Goal: Task Accomplishment & Management: Manage account settings

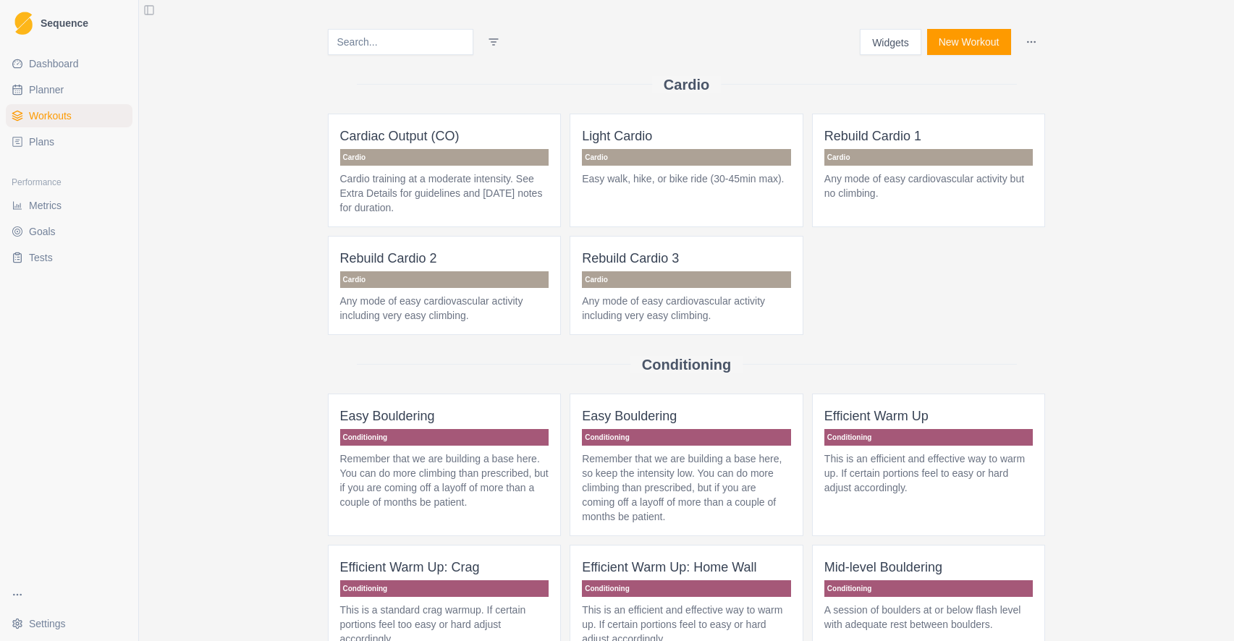
click at [45, 229] on span "Goals" at bounding box center [42, 231] width 27 height 14
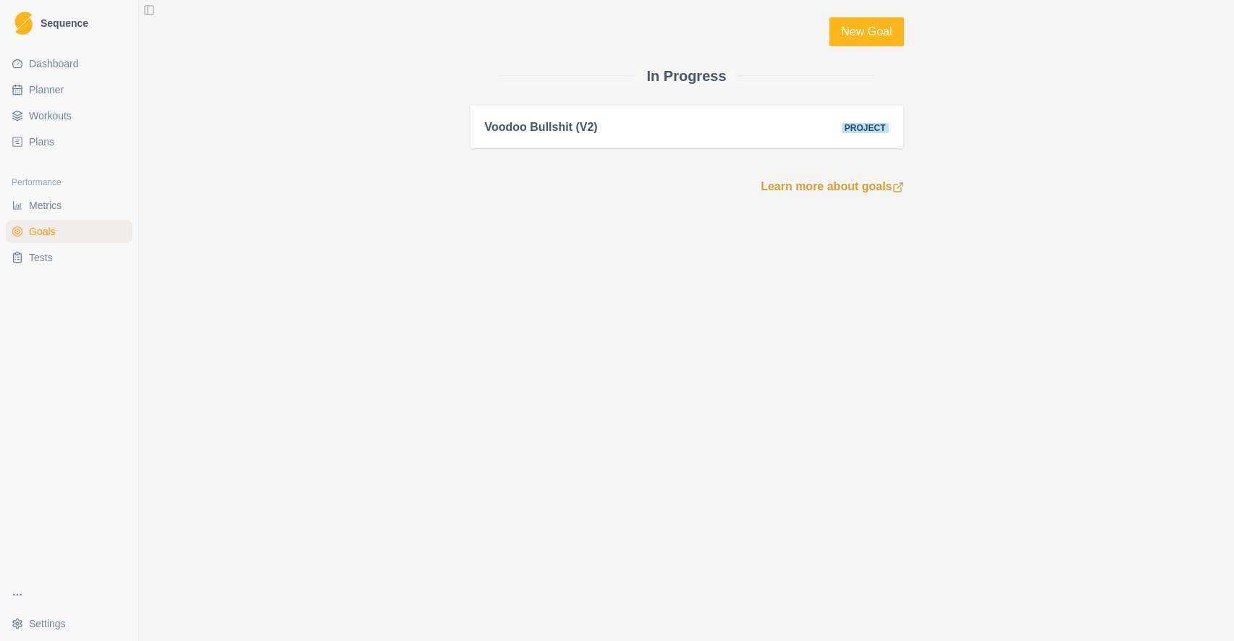
click at [46, 206] on span "Metrics" at bounding box center [45, 205] width 33 height 14
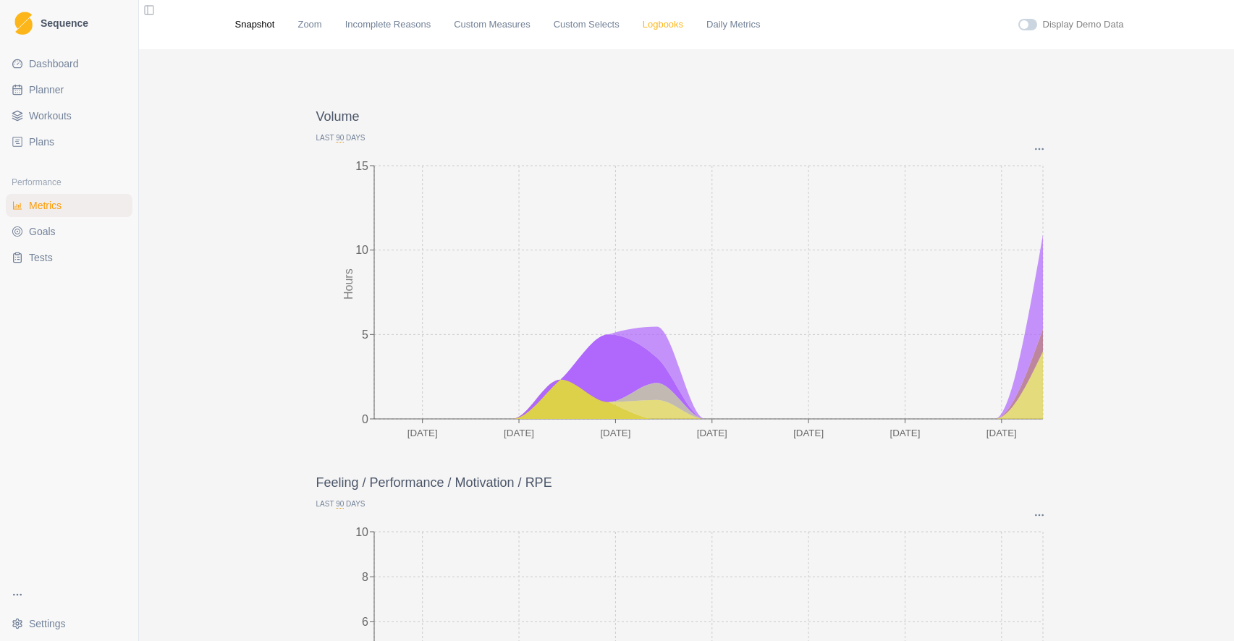
click at [663, 25] on link "Logbooks" at bounding box center [663, 24] width 41 height 14
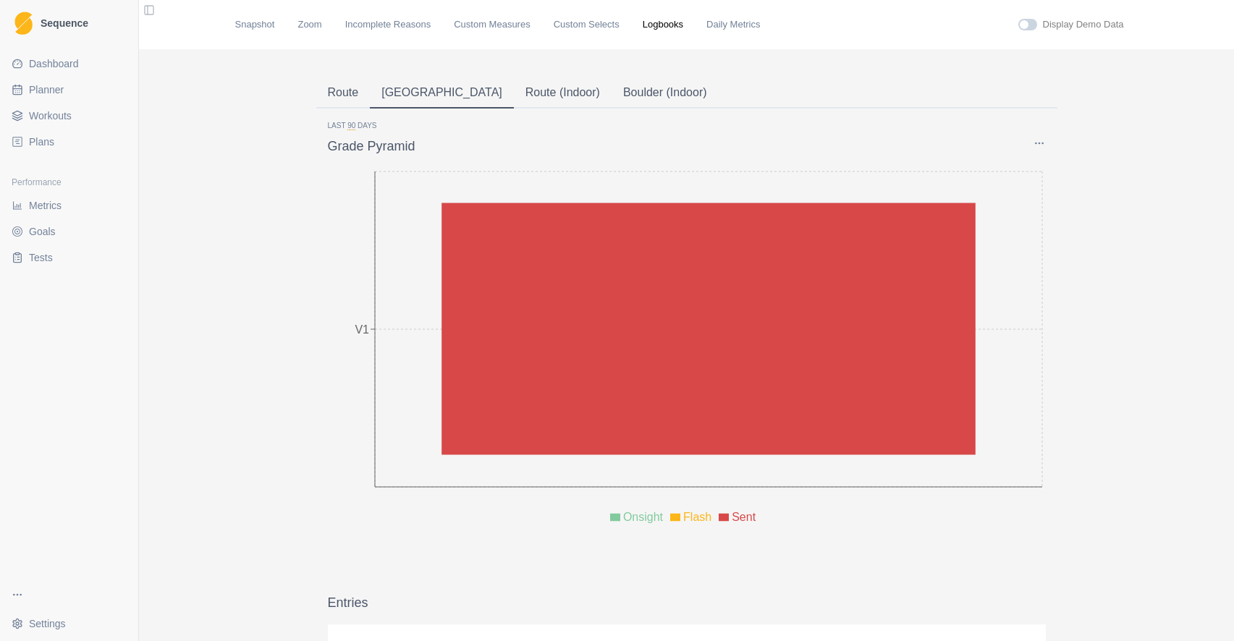
click at [391, 90] on button "[GEOGRAPHIC_DATA]" at bounding box center [442, 93] width 144 height 30
click at [1040, 143] on icon "Options" at bounding box center [1039, 143] width 12 height 12
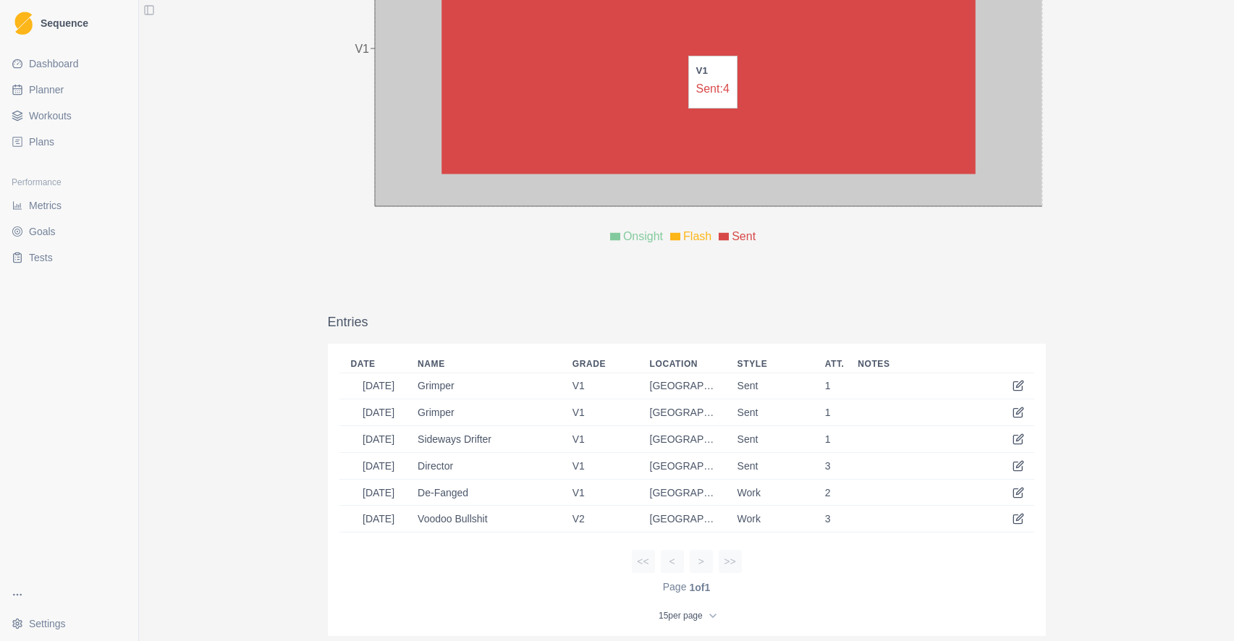
scroll to position [300, 0]
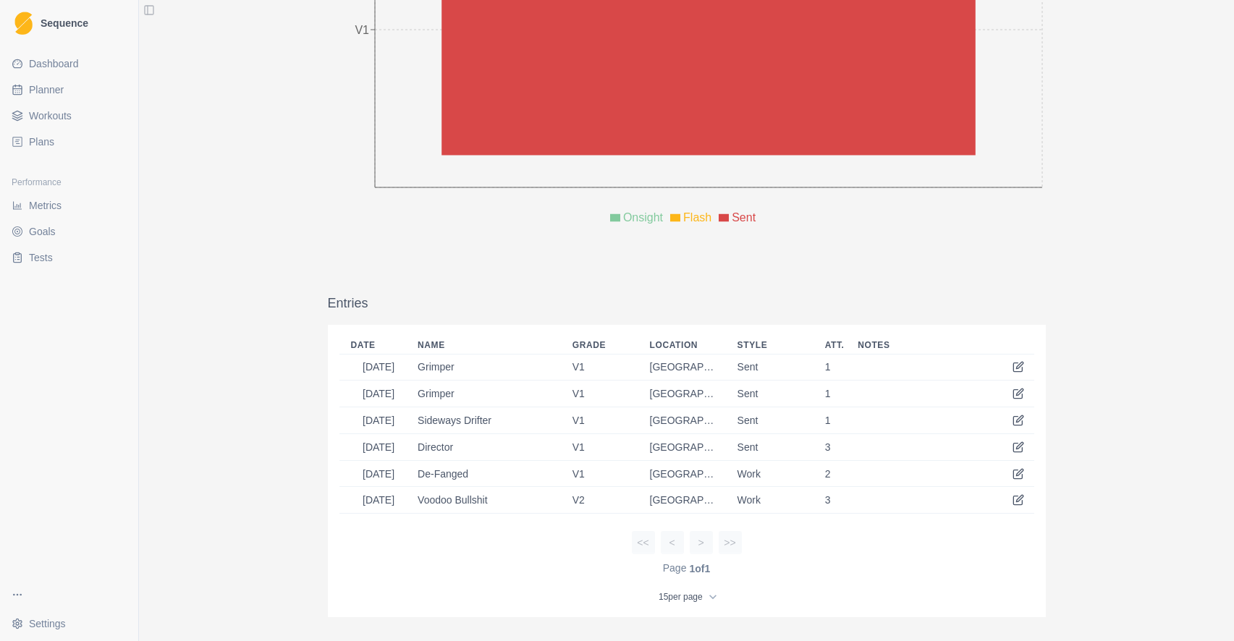
click at [49, 632] on html "Sequence Dashboard Planner Workouts Plans Performance Metrics Goals Tests Setti…" at bounding box center [617, 320] width 1234 height 641
click at [158, 597] on link "Account" at bounding box center [218, 590] width 158 height 23
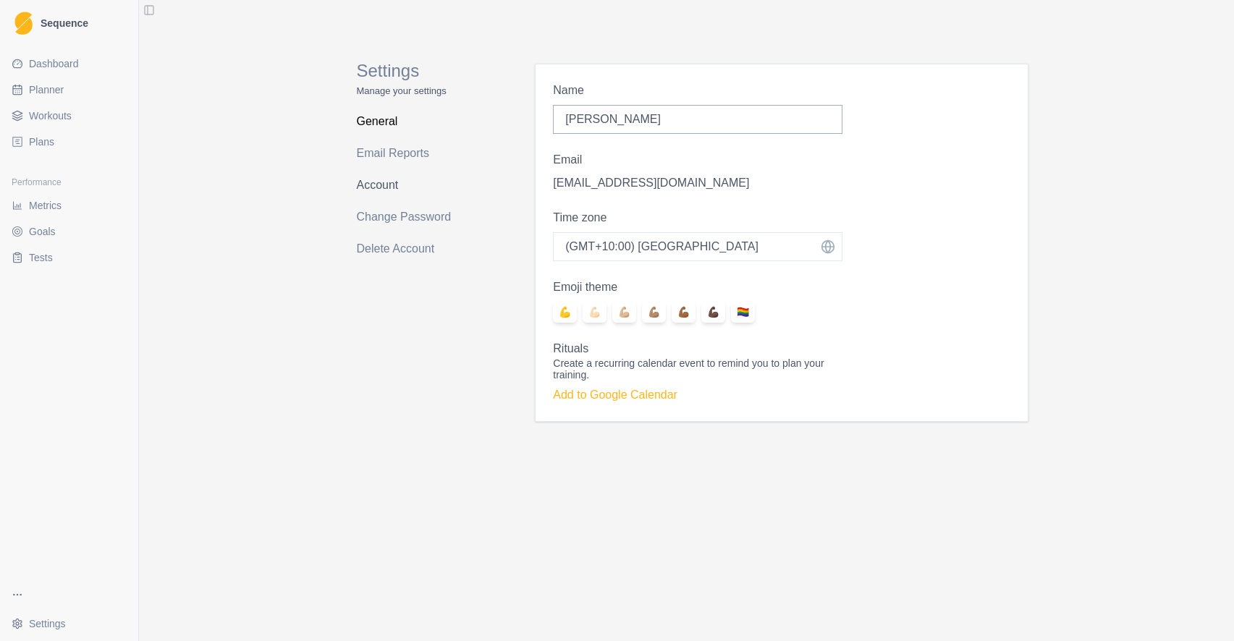
click at [374, 186] on link "Account" at bounding box center [414, 185] width 115 height 23
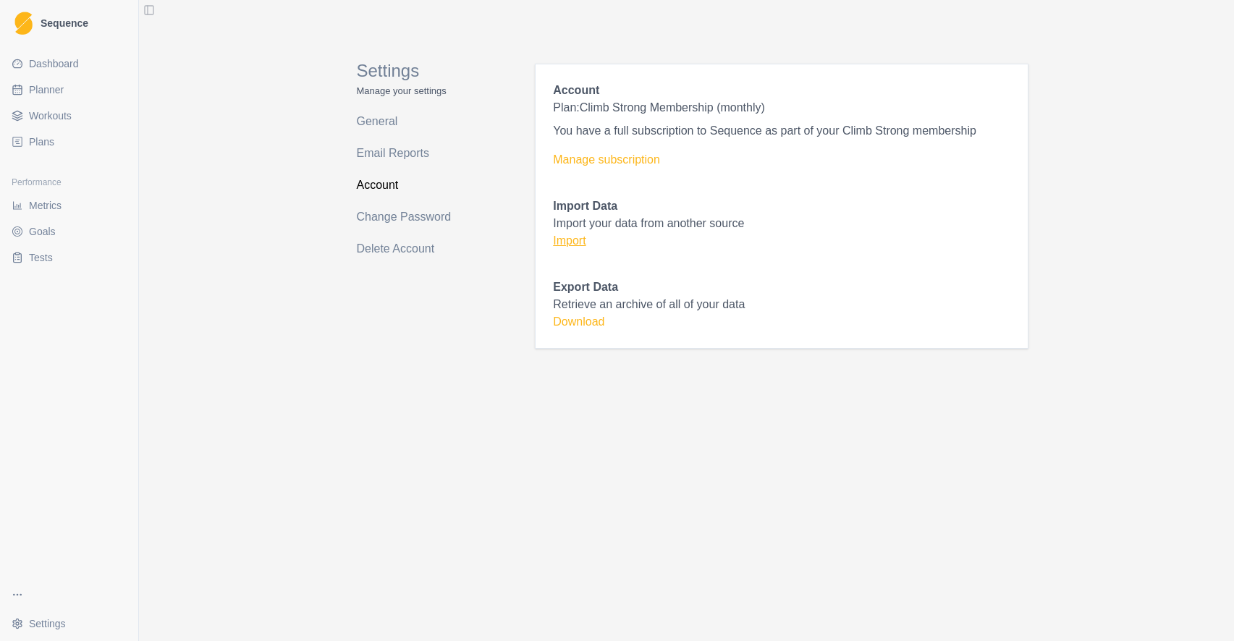
click at [567, 243] on link "Import" at bounding box center [569, 240] width 33 height 12
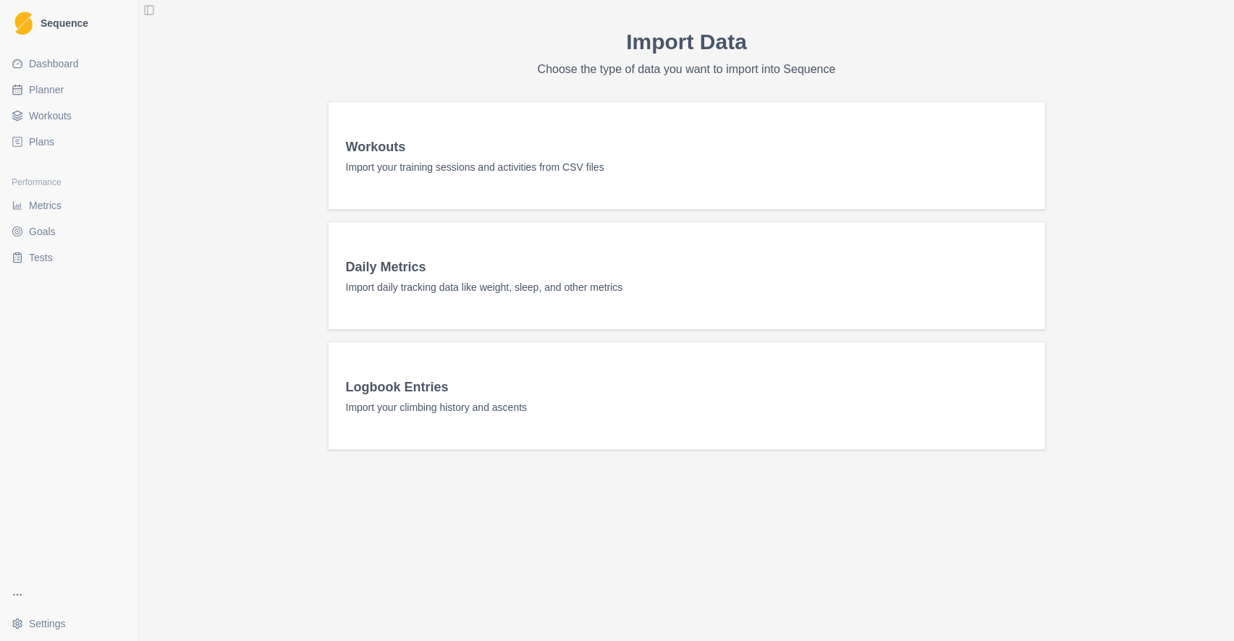
click at [446, 392] on h3 "Logbook Entries" at bounding box center [687, 387] width 682 height 20
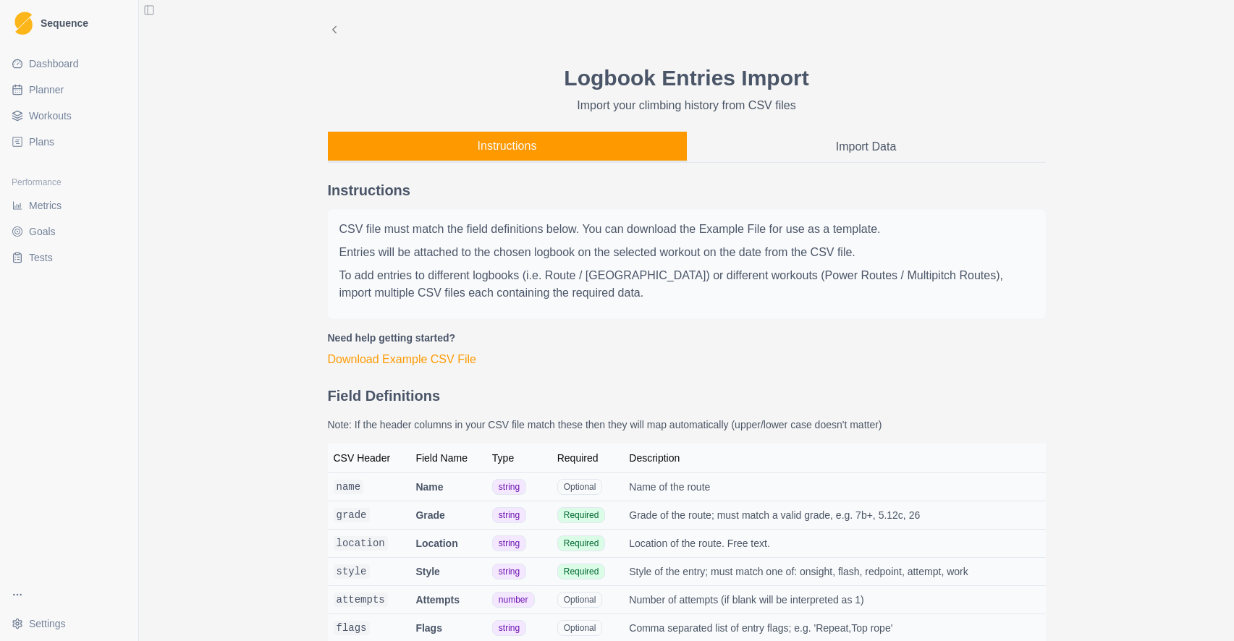
click at [815, 144] on button "Import Data" at bounding box center [866, 147] width 359 height 30
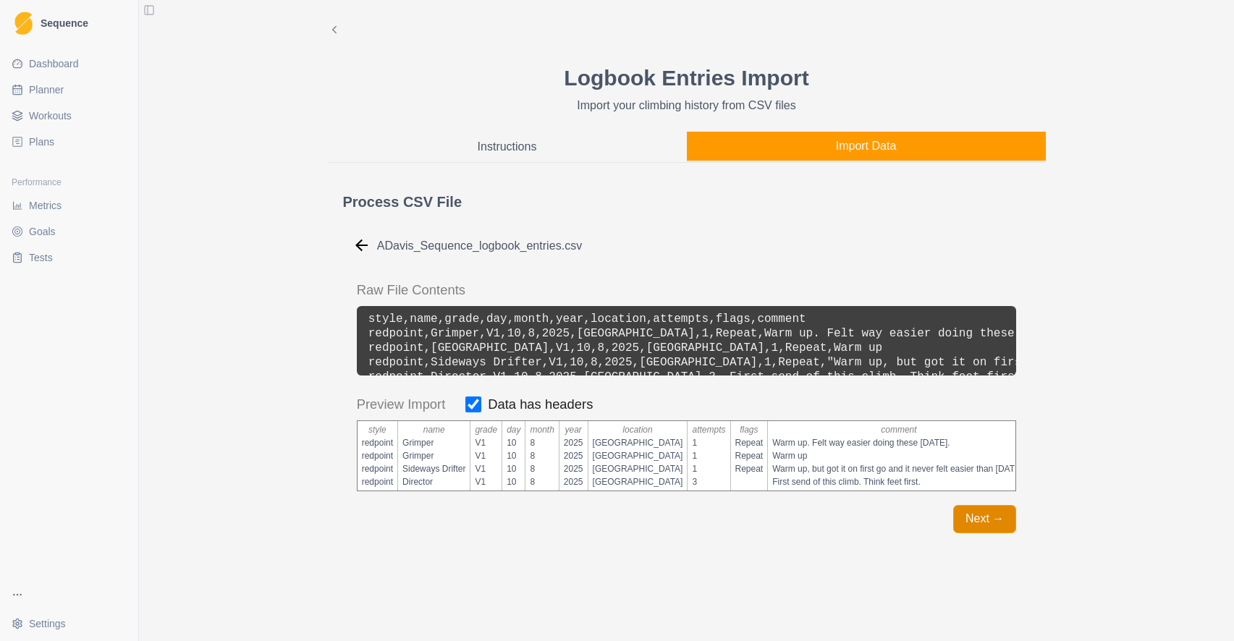
click at [980, 525] on button "Next →" at bounding box center [984, 519] width 63 height 28
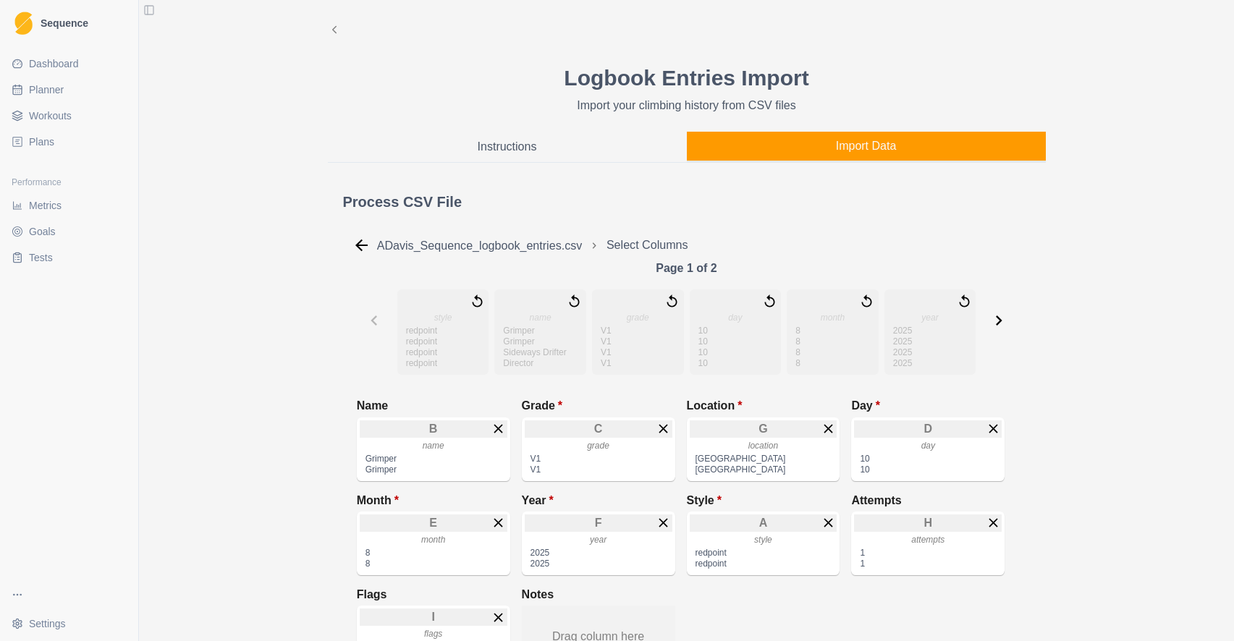
click at [869, 148] on button "Import Data" at bounding box center [866, 147] width 359 height 30
click at [865, 152] on button "Import Data" at bounding box center [866, 147] width 359 height 30
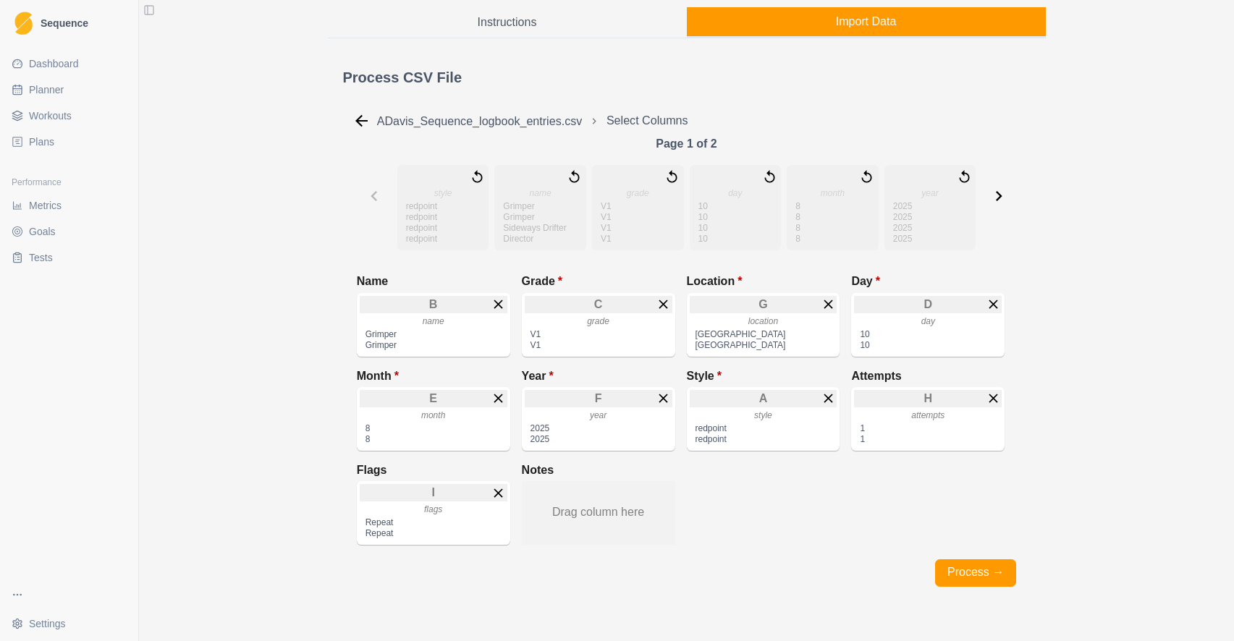
scroll to position [165, 0]
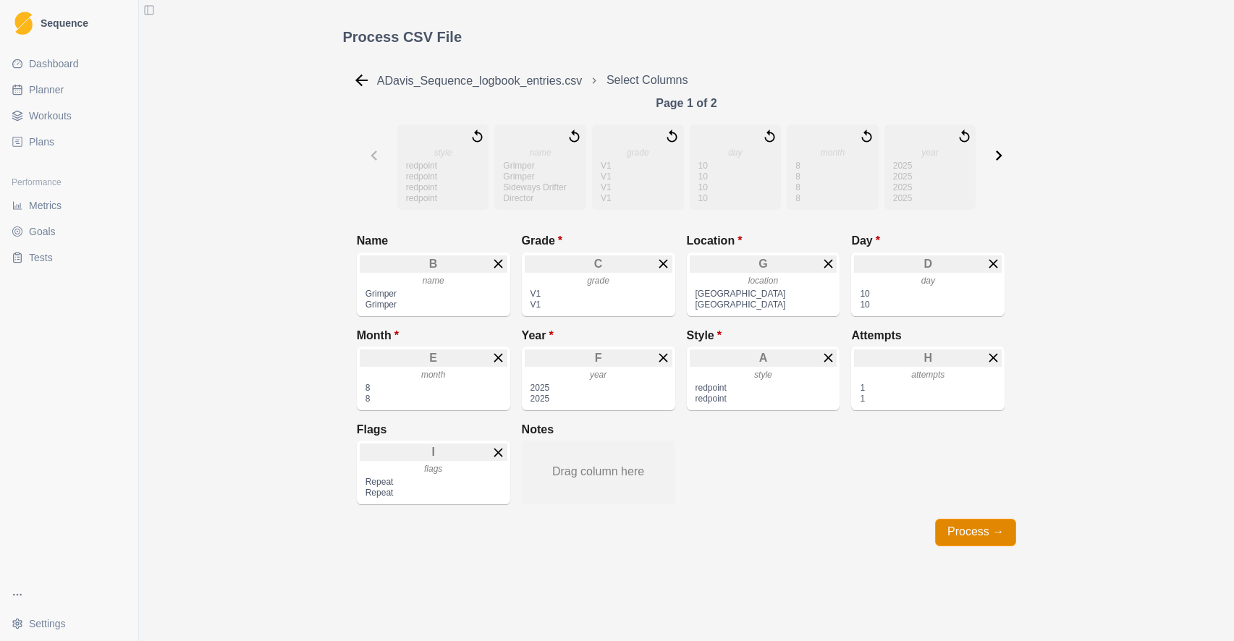
click at [958, 530] on button "Process →" at bounding box center [975, 533] width 81 height 28
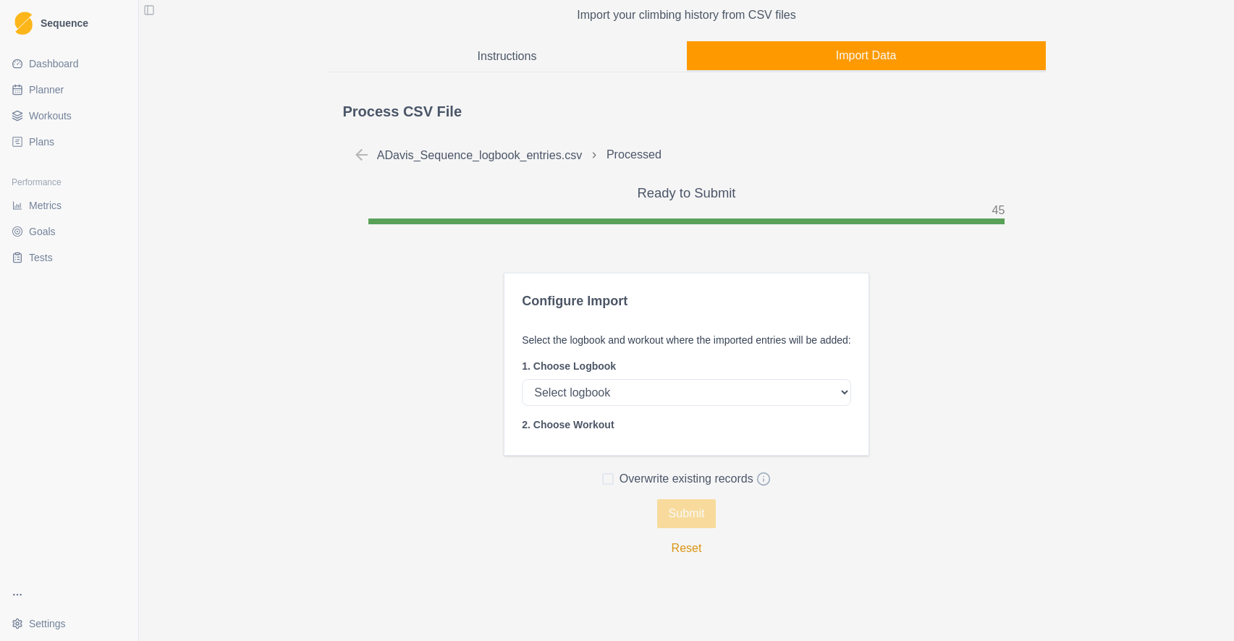
scroll to position [94, 0]
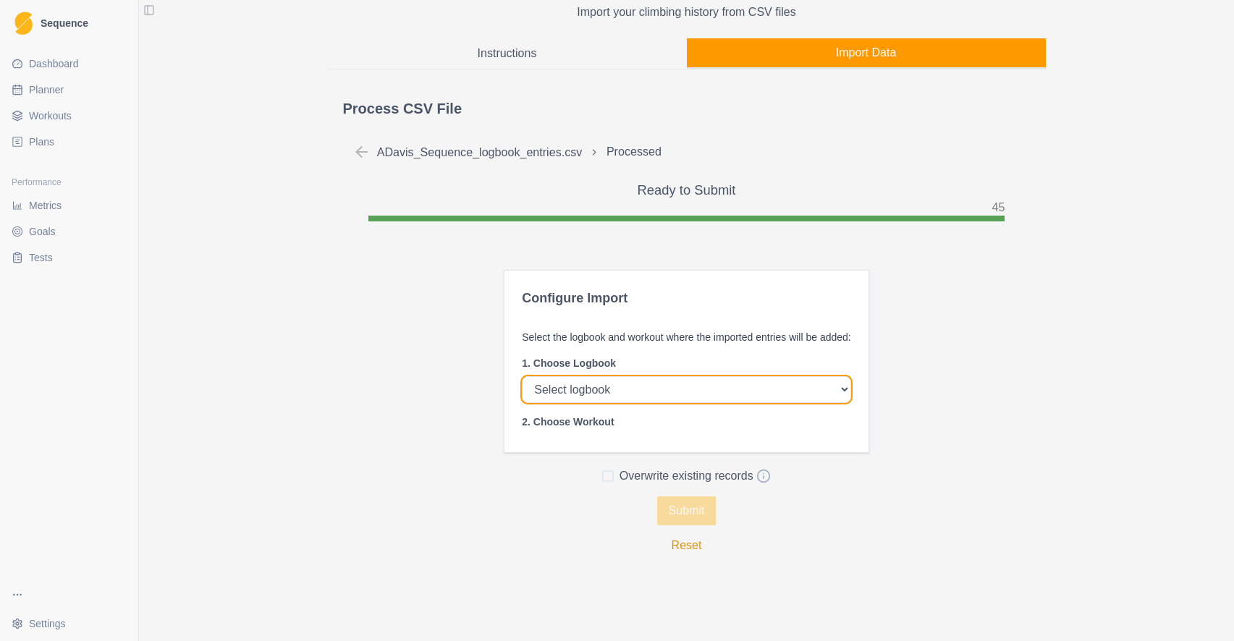
click at [639, 392] on select "Select logbook Route Boulder Route (Indoor) [GEOGRAPHIC_DATA] (Indoor)" at bounding box center [686, 389] width 329 height 27
select select "02de945e-14ba-448d-9c03-dbf6460df336"
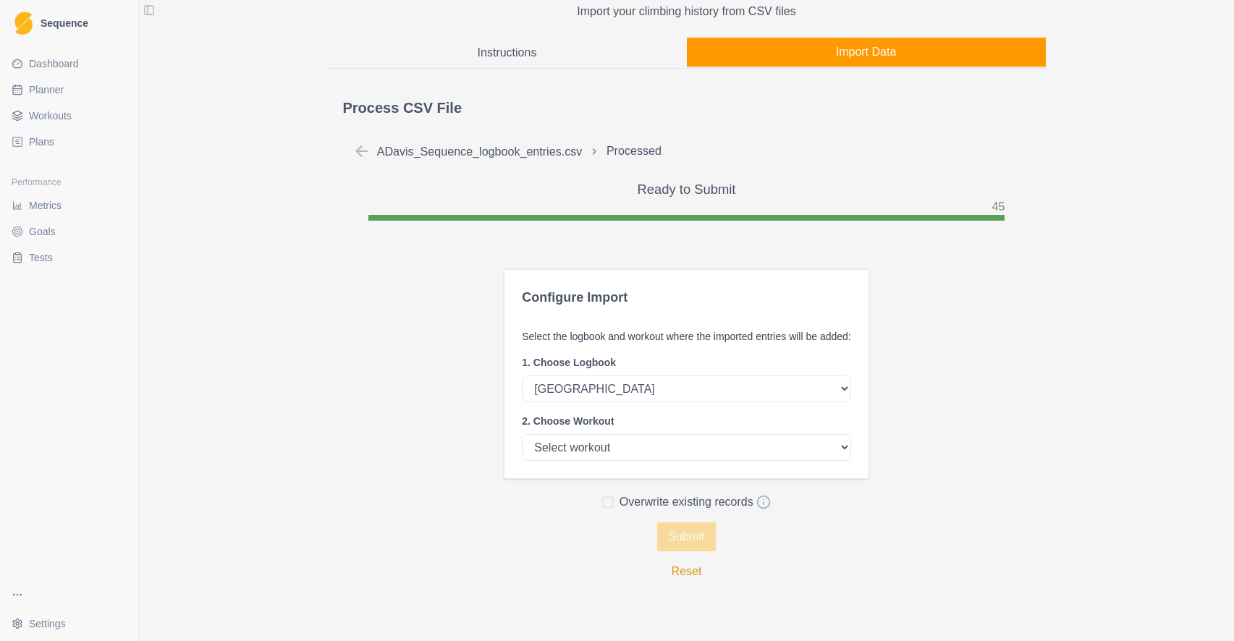
click at [610, 504] on span at bounding box center [608, 502] width 12 height 12
click at [602, 502] on input "Overwrite existing records" at bounding box center [601, 501] width 1 height 1
checkbox input "true"
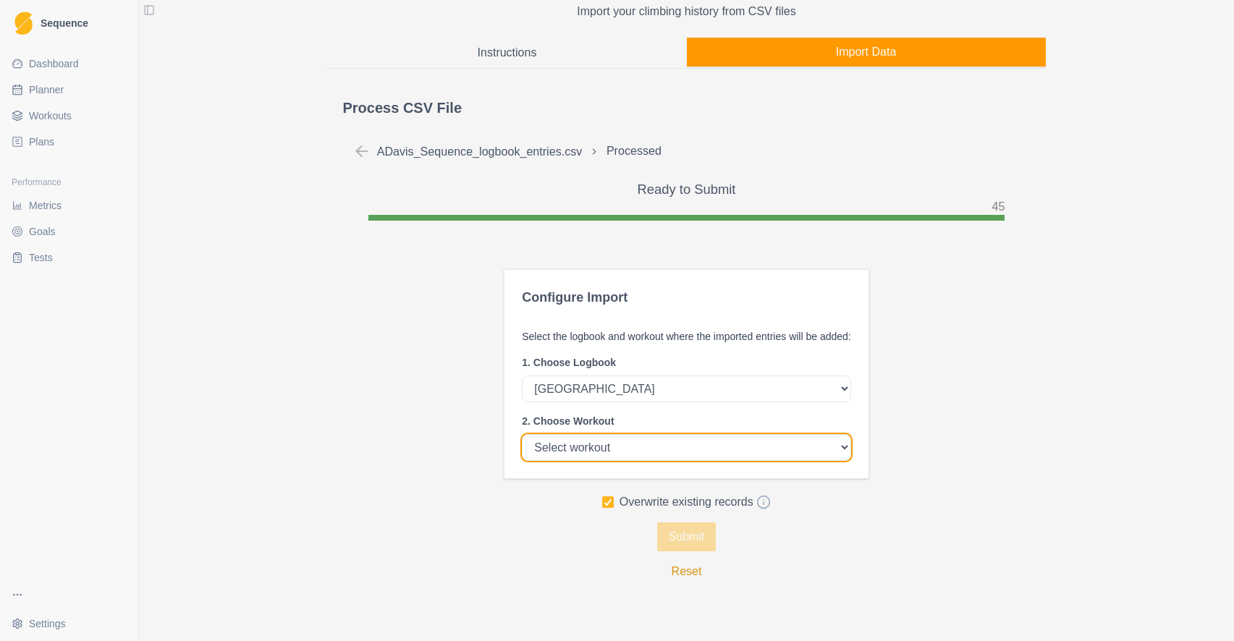
click at [639, 458] on select "Select workout Climbing Day #1 Climbing Day #2" at bounding box center [686, 447] width 329 height 27
select select "022178c5-8230-4bef-ae0b-edda0cc83bcf"
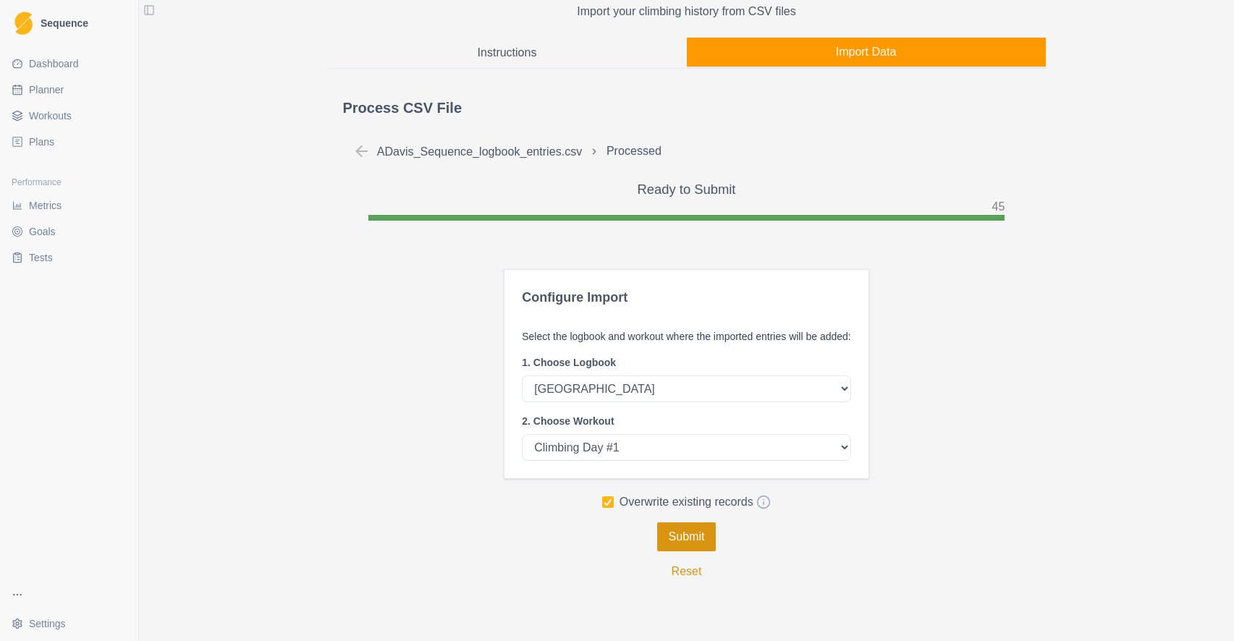
click at [671, 539] on button "Submit" at bounding box center [686, 536] width 59 height 29
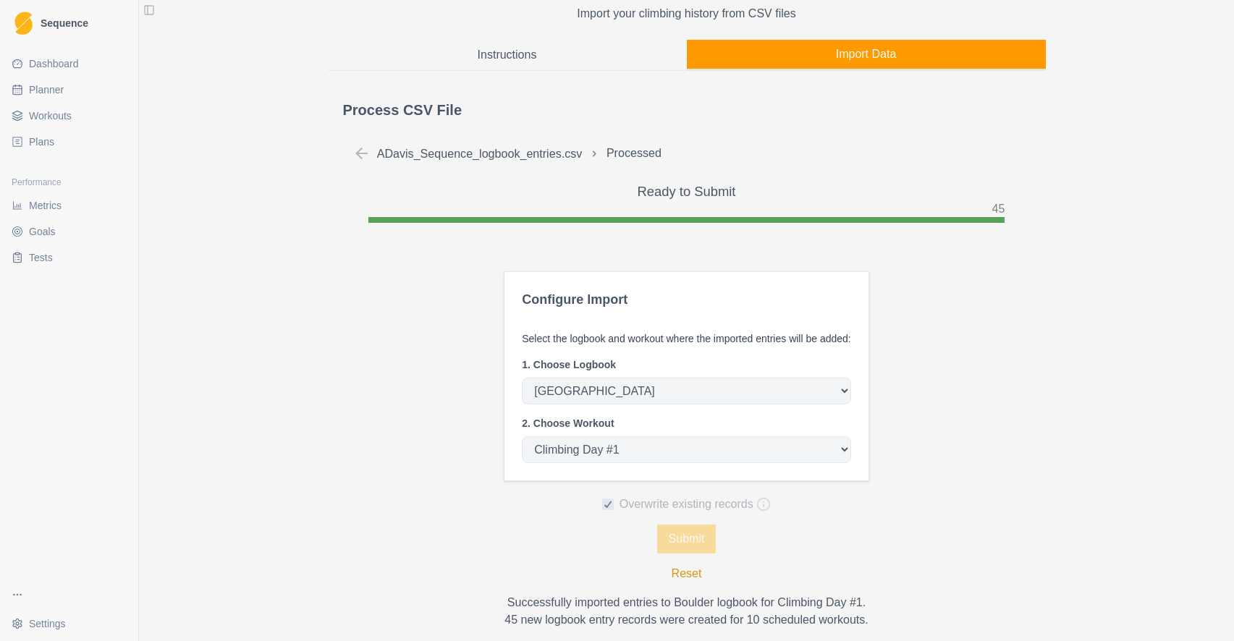
scroll to position [0, 0]
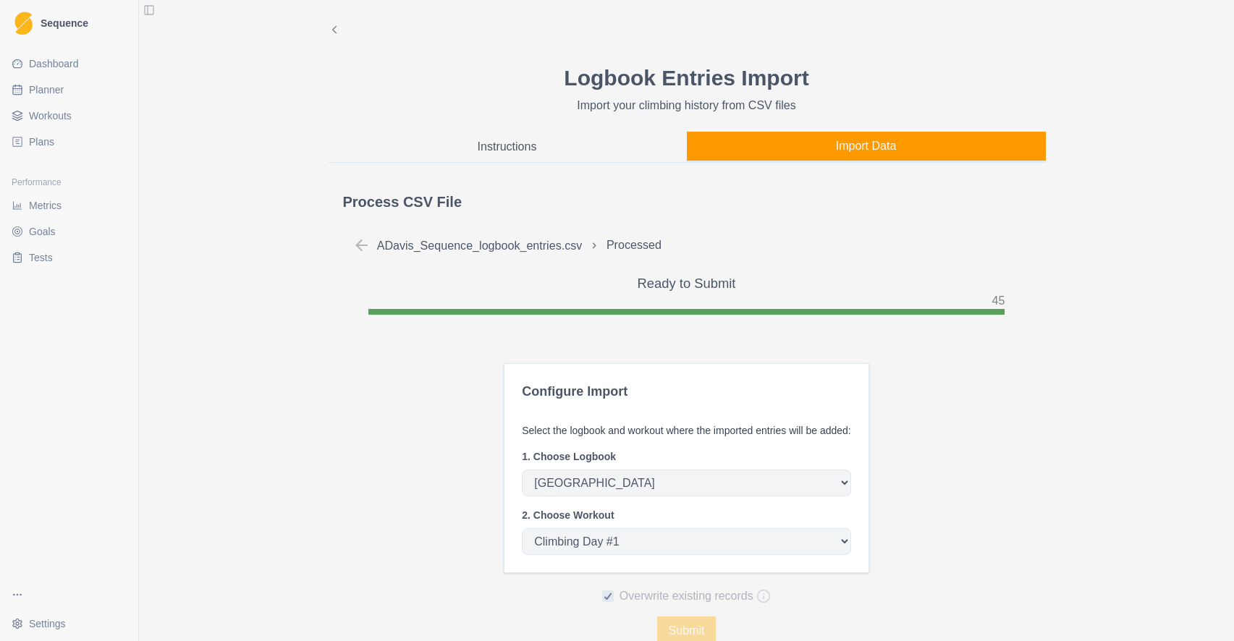
click at [44, 201] on span "Metrics" at bounding box center [45, 205] width 33 height 14
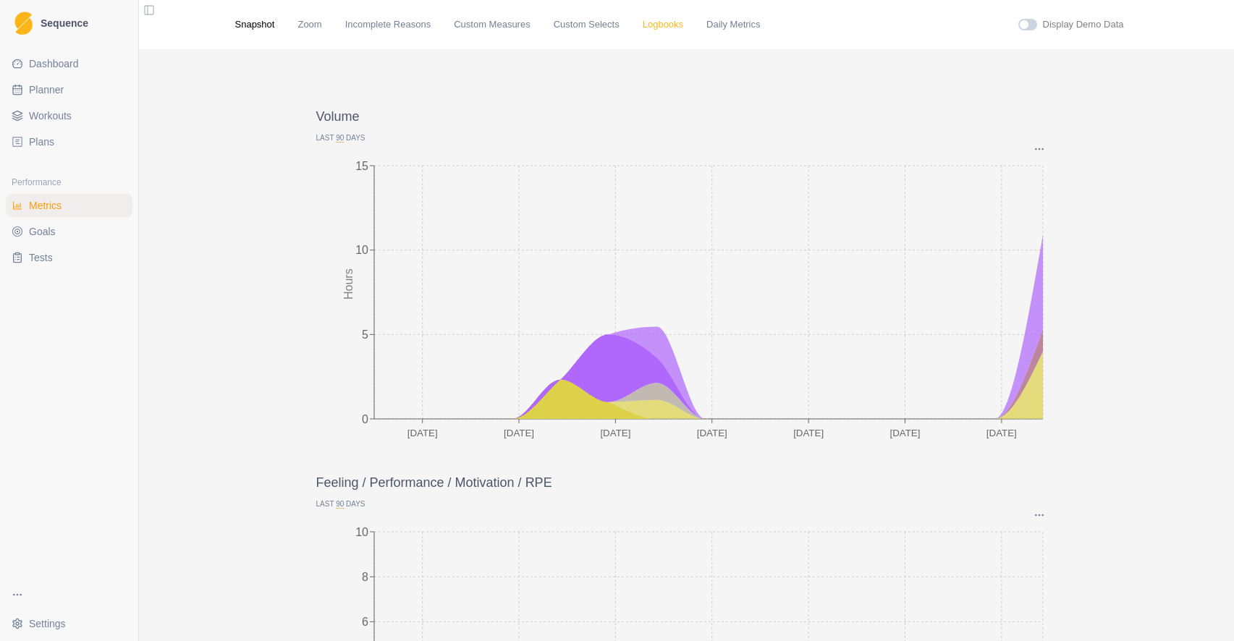
click at [667, 29] on link "Logbooks" at bounding box center [663, 24] width 41 height 14
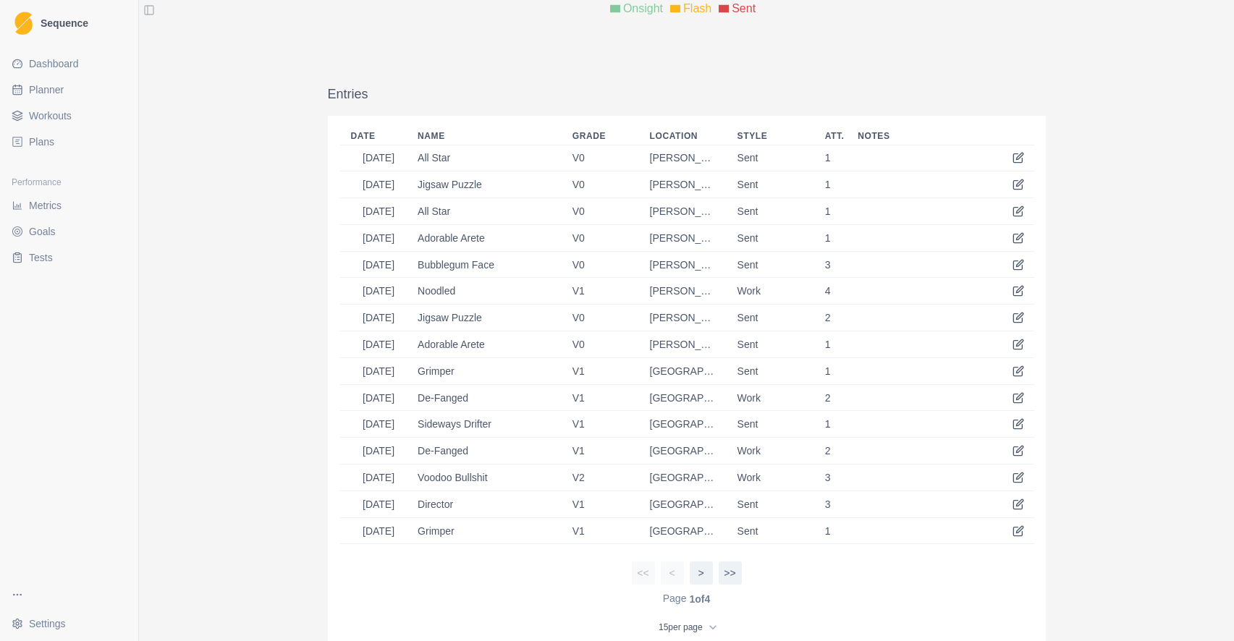
scroll to position [671, 0]
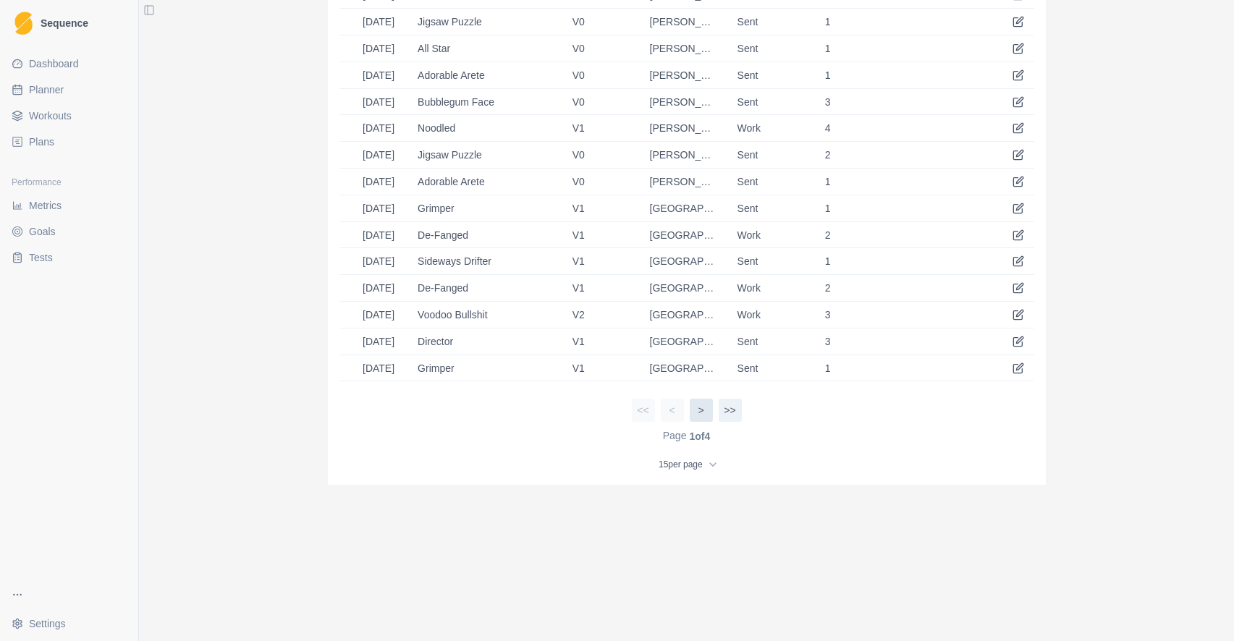
click at [703, 415] on button ">" at bounding box center [701, 410] width 23 height 23
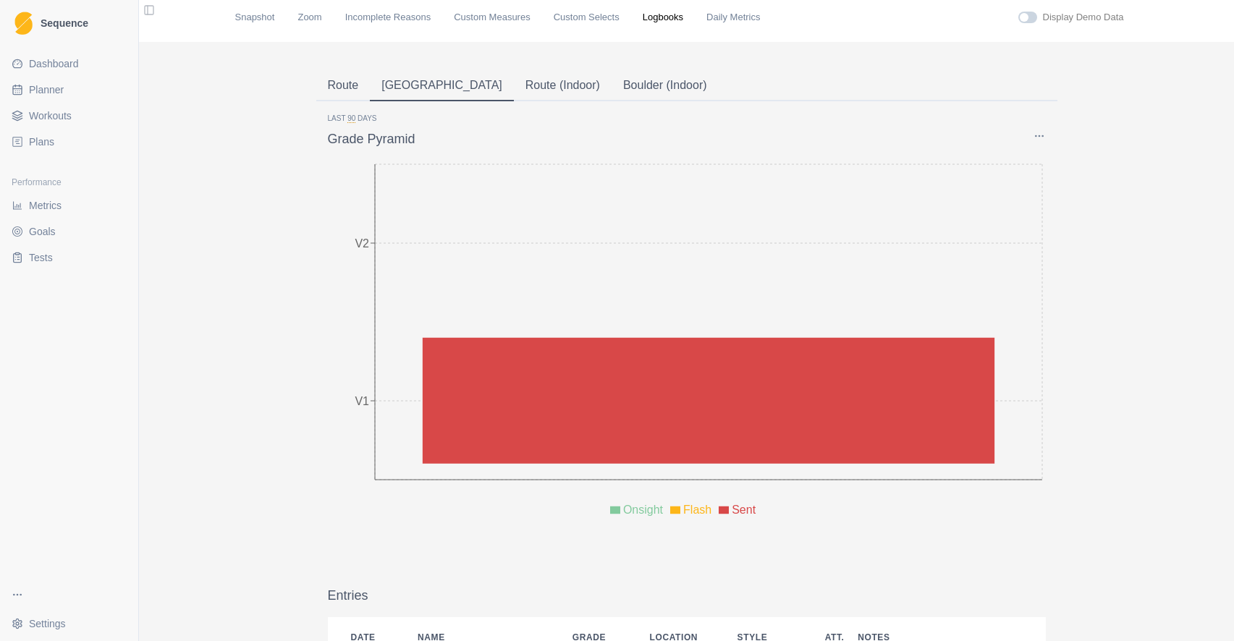
scroll to position [0, 0]
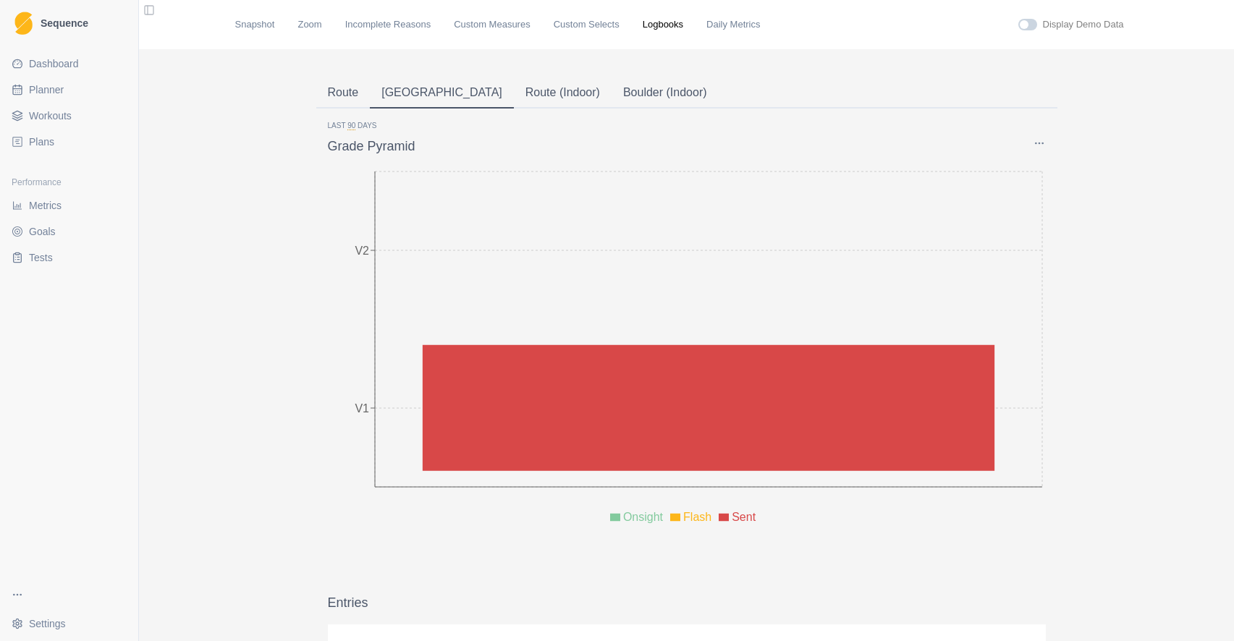
click at [352, 124] on span "90" at bounding box center [351, 126] width 8 height 9
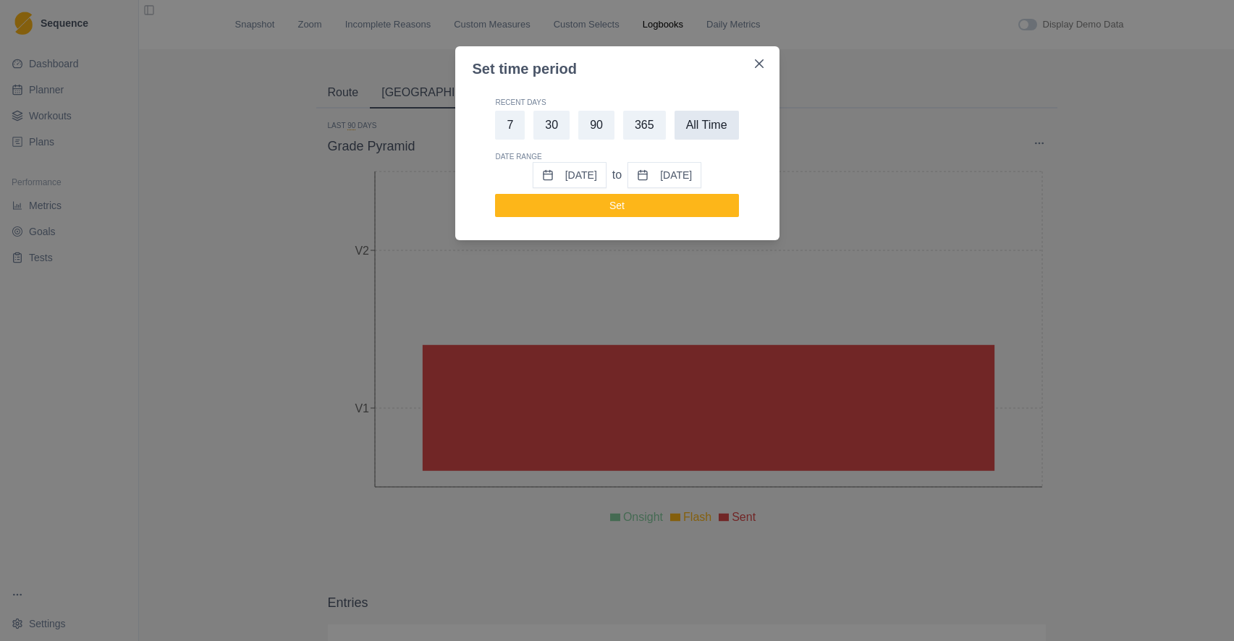
click at [707, 126] on button "All Time" at bounding box center [706, 125] width 64 height 29
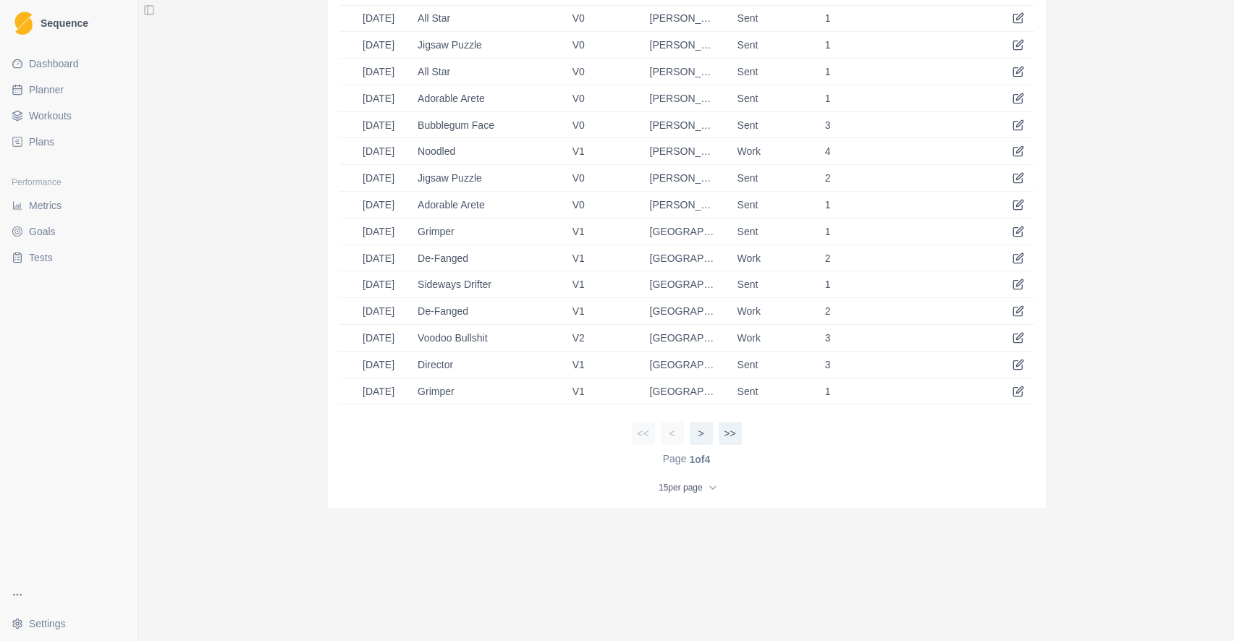
scroll to position [654, 0]
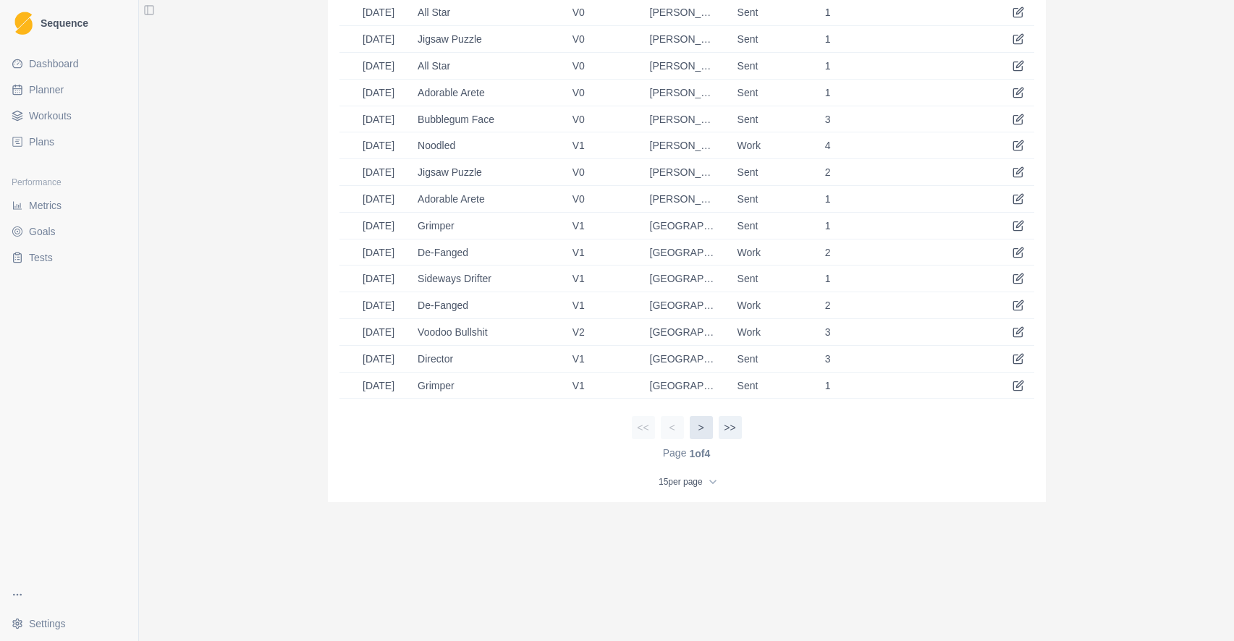
click at [700, 432] on button ">" at bounding box center [701, 427] width 23 height 23
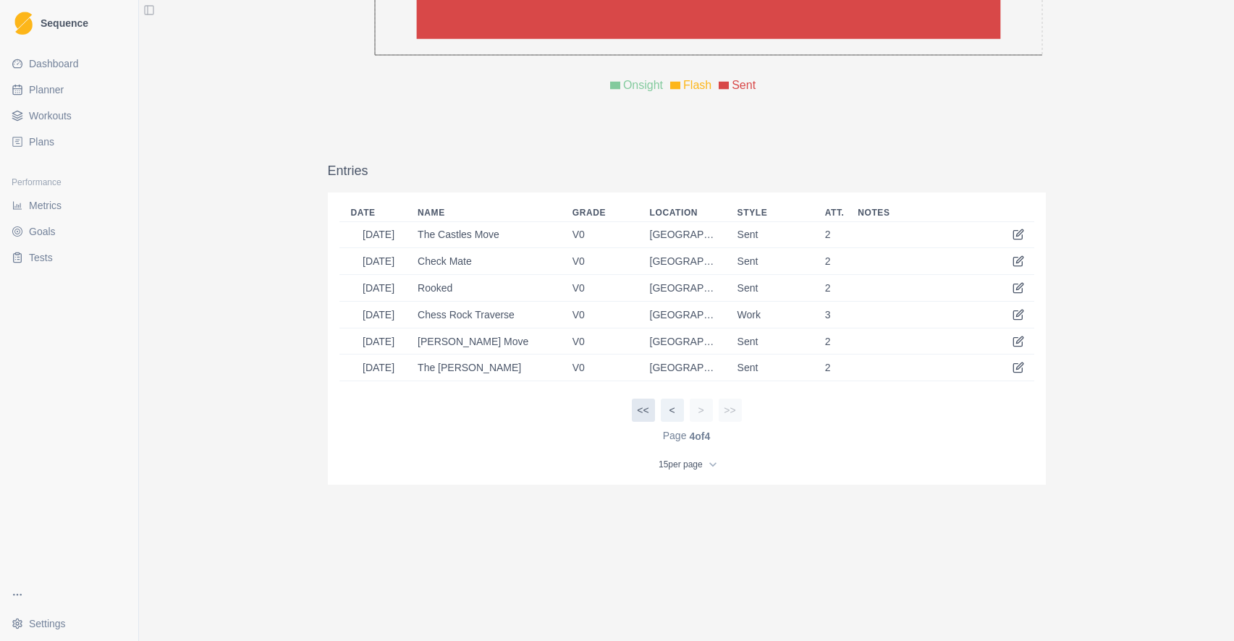
click at [645, 407] on button "<<" at bounding box center [643, 410] width 23 height 23
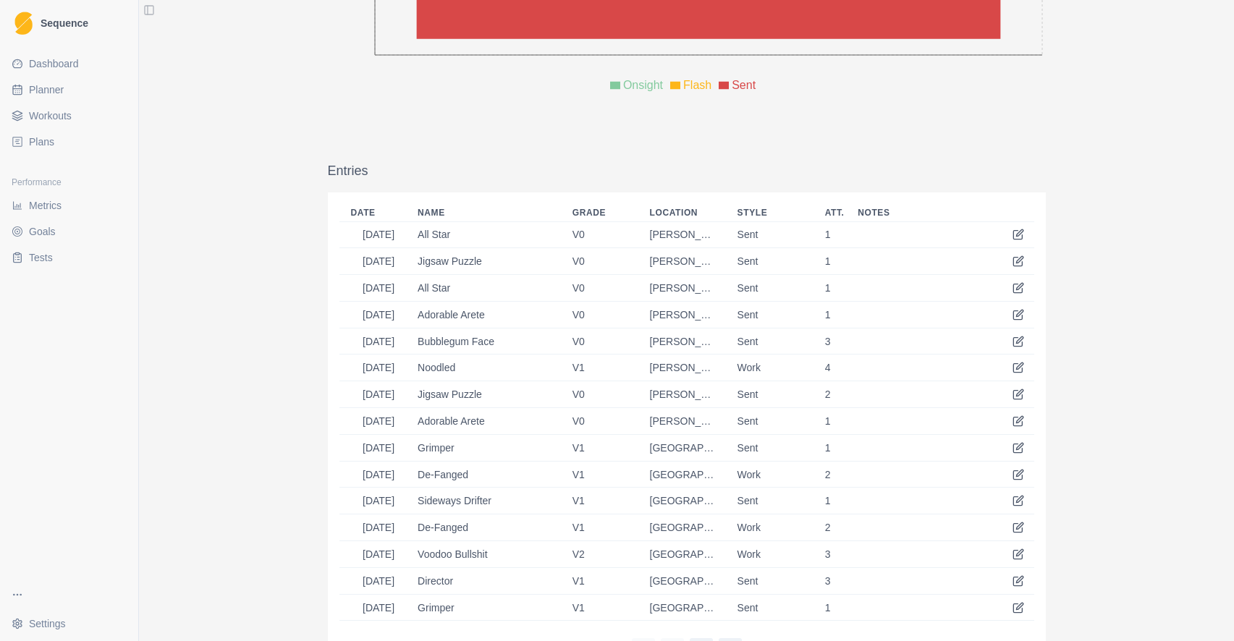
click at [645, 408] on td "[PERSON_NAME]" at bounding box center [682, 421] width 88 height 27
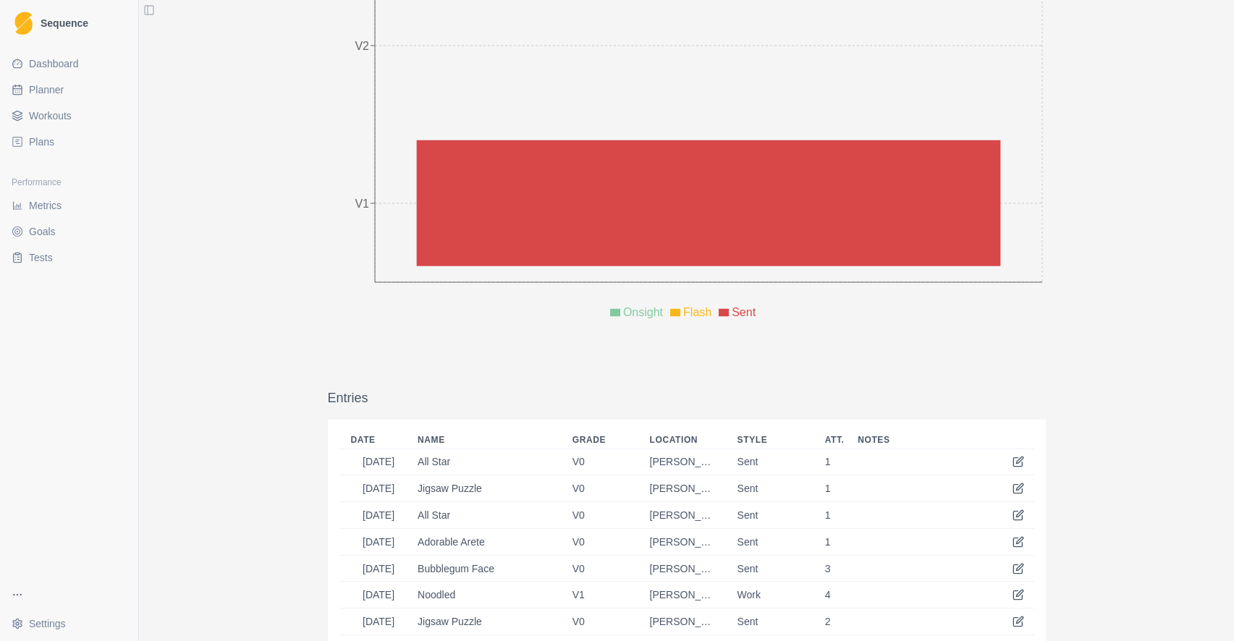
scroll to position [0, 0]
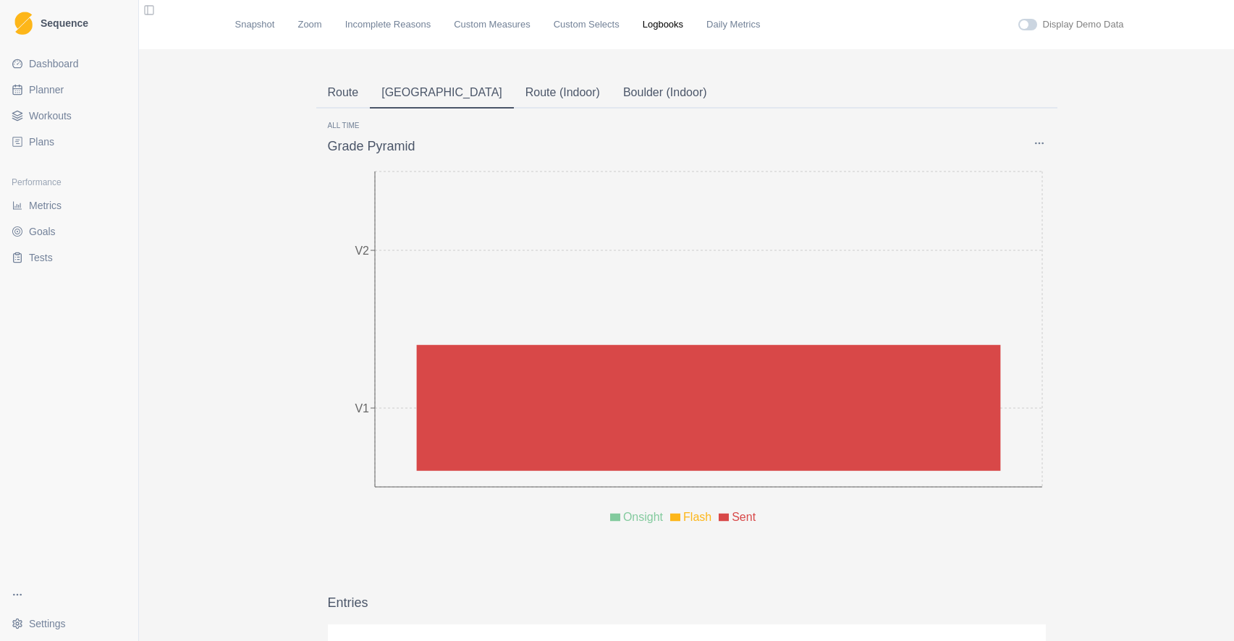
click at [1028, 27] on span at bounding box center [1027, 25] width 19 height 12
click at [1018, 19] on input "checkbox" at bounding box center [1017, 18] width 1 height 1
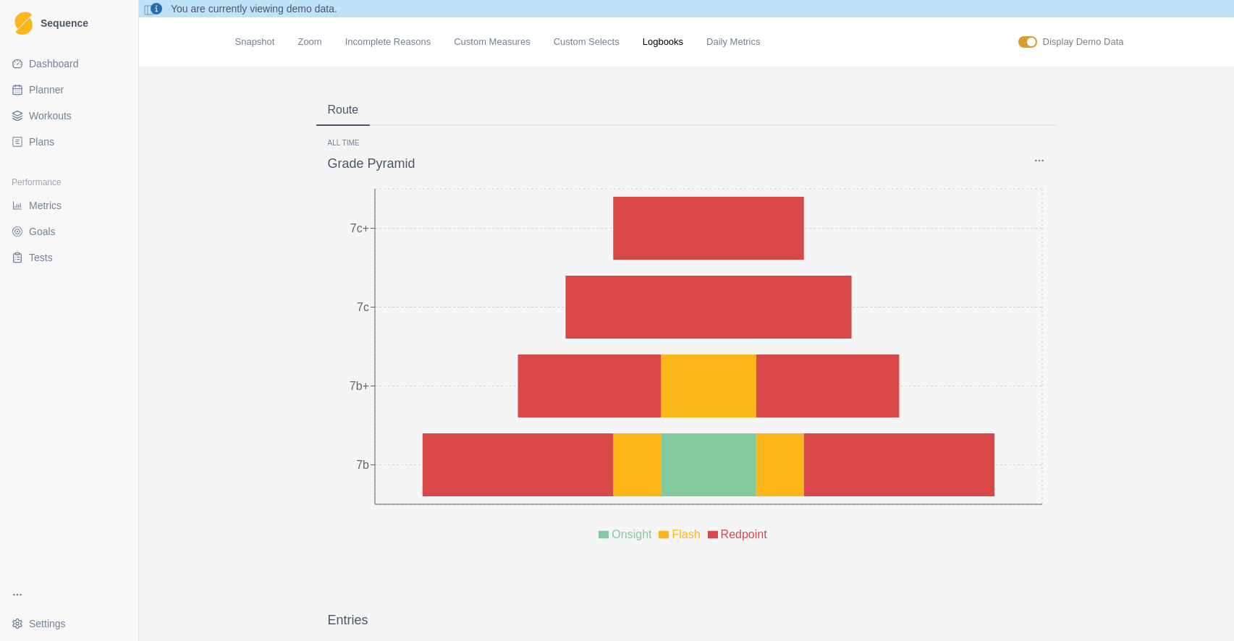
click at [1018, 42] on span at bounding box center [1027, 42] width 19 height 12
click at [1017, 36] on input "checkbox" at bounding box center [1017, 35] width 1 height 1
checkbox input "false"
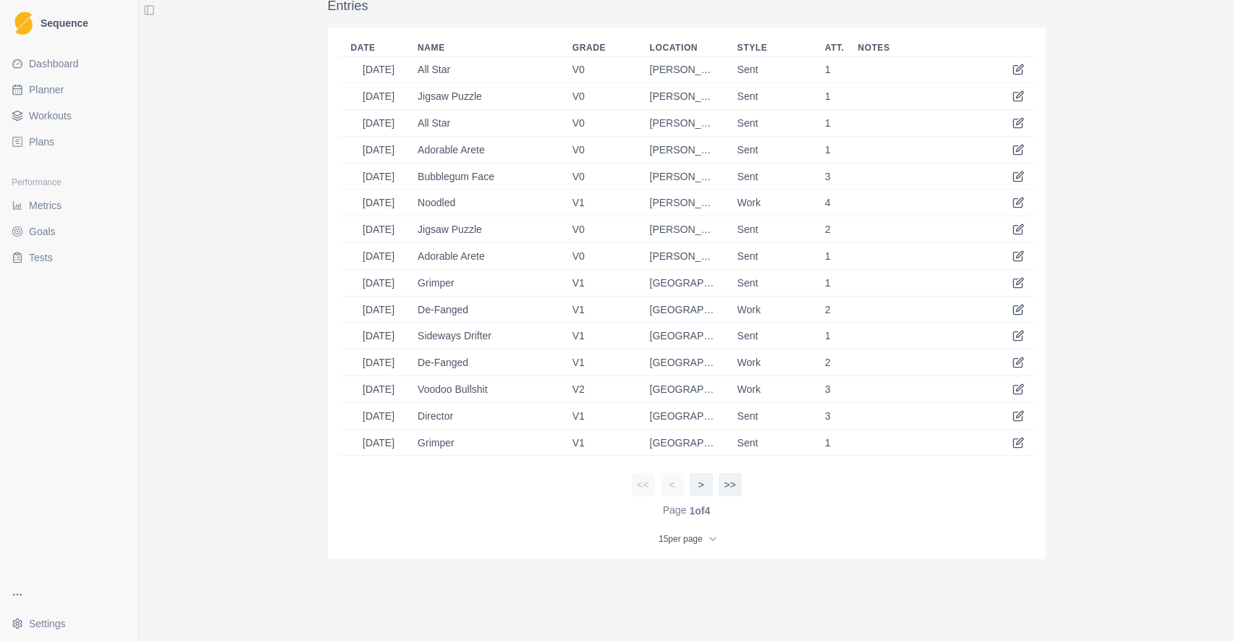
scroll to position [671, 0]
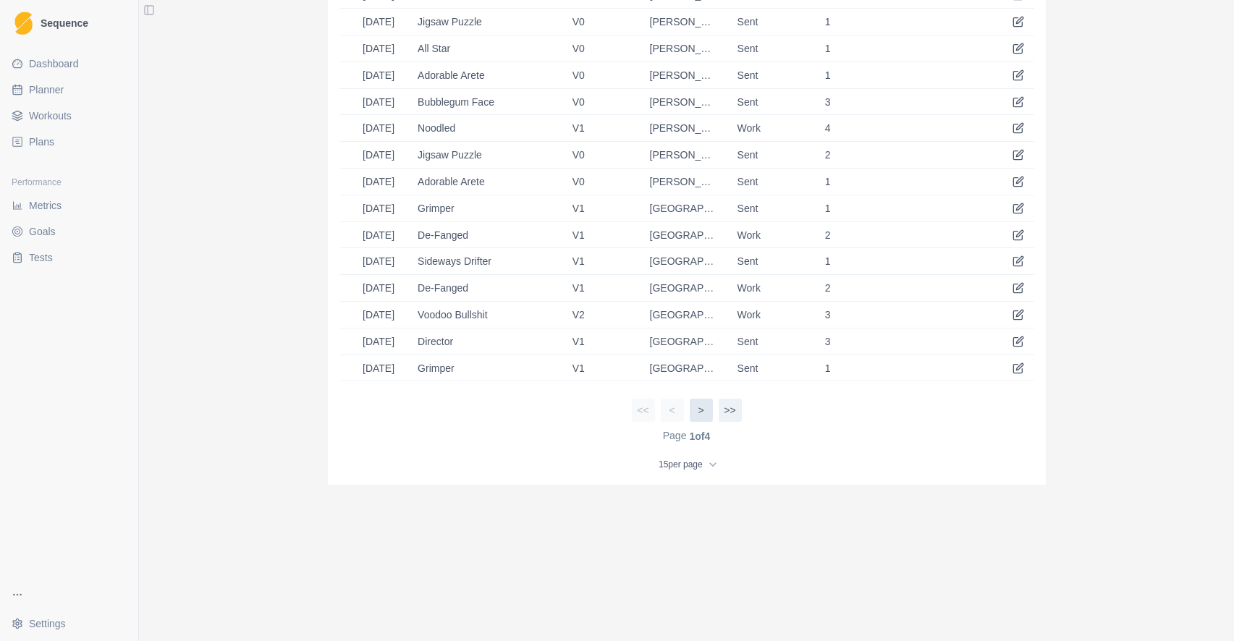
click at [698, 414] on button ">" at bounding box center [701, 410] width 23 height 23
click at [665, 411] on button "<" at bounding box center [672, 410] width 23 height 23
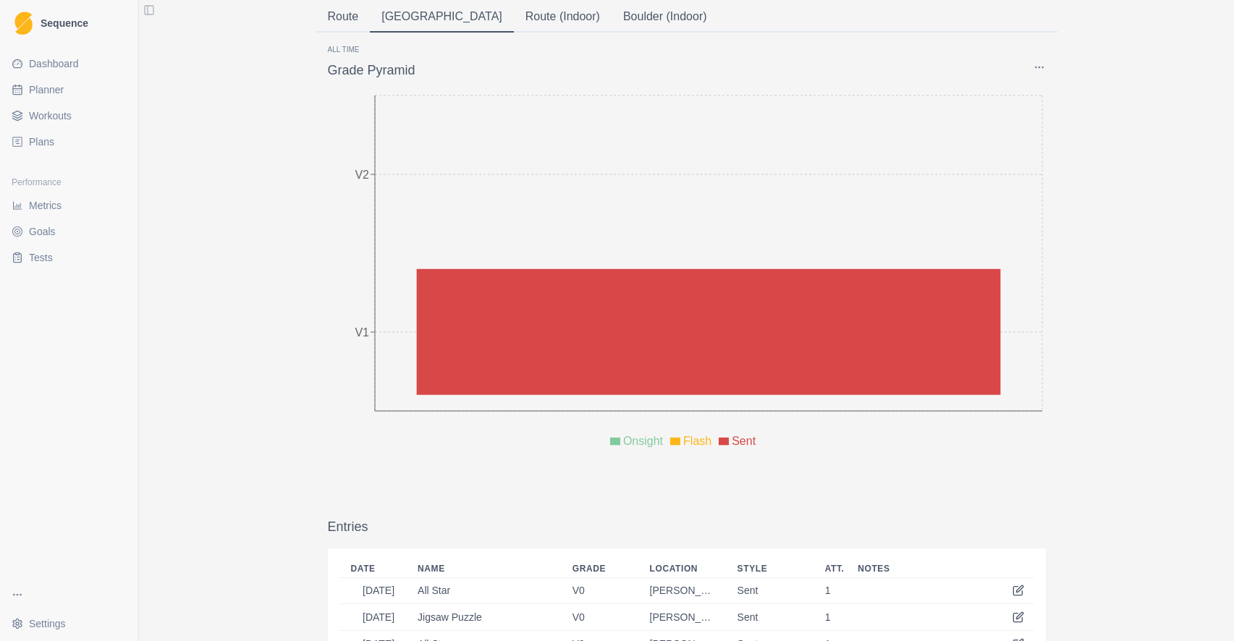
scroll to position [0, 0]
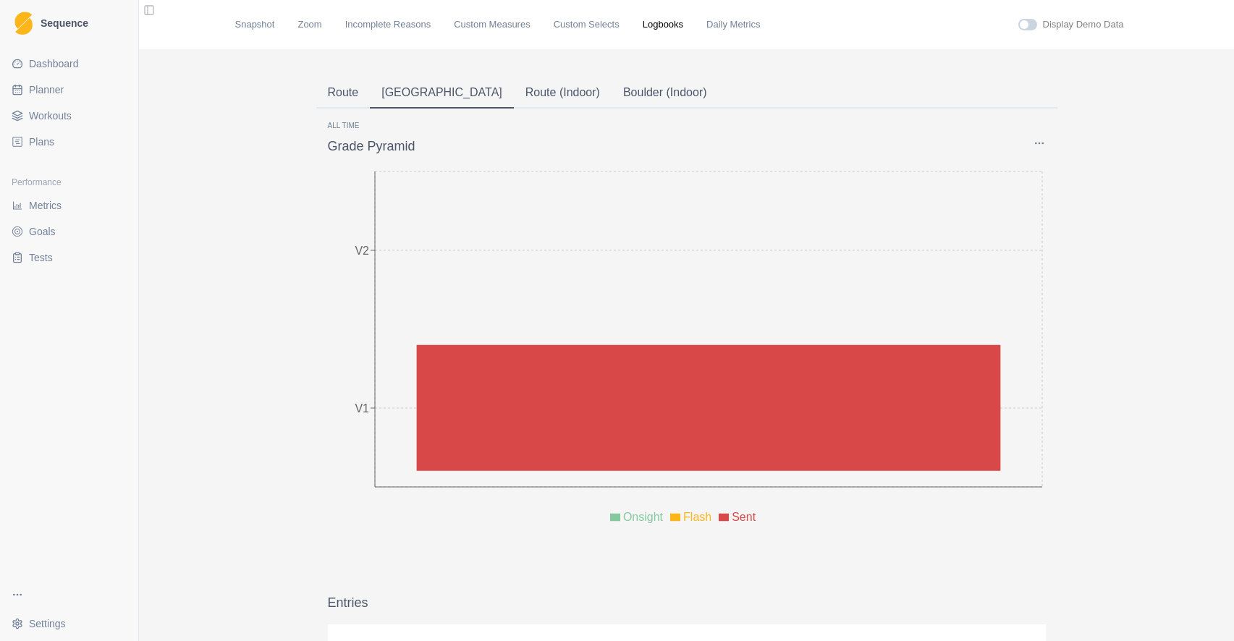
click at [29, 625] on html "Sequence Dashboard Planner Workouts Plans Performance Metrics Goals Tests Setti…" at bounding box center [617, 320] width 1234 height 641
click at [157, 589] on link "Account" at bounding box center [218, 590] width 158 height 23
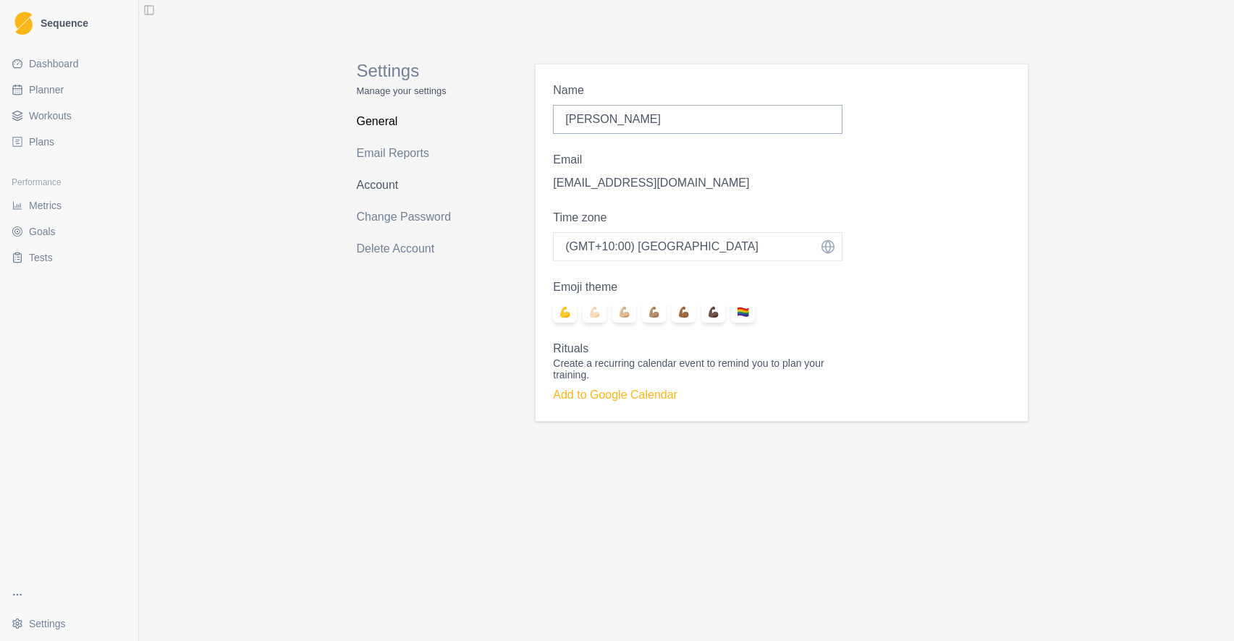
click at [376, 185] on link "Account" at bounding box center [414, 185] width 115 height 23
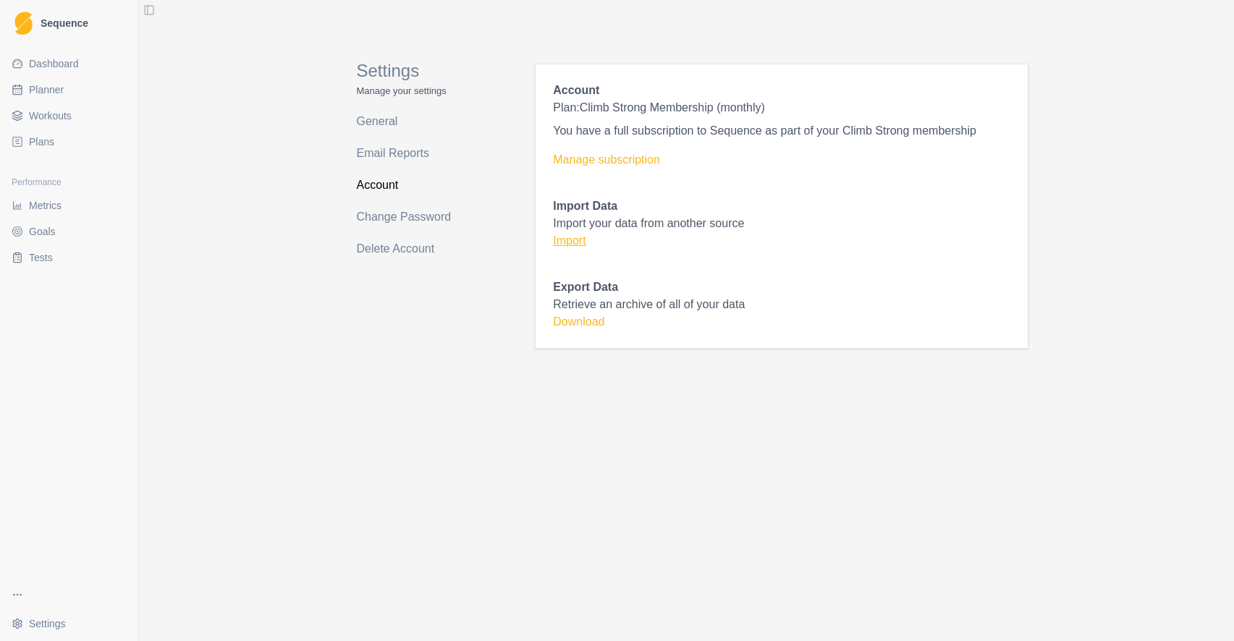
click at [571, 241] on link "Import" at bounding box center [569, 240] width 33 height 12
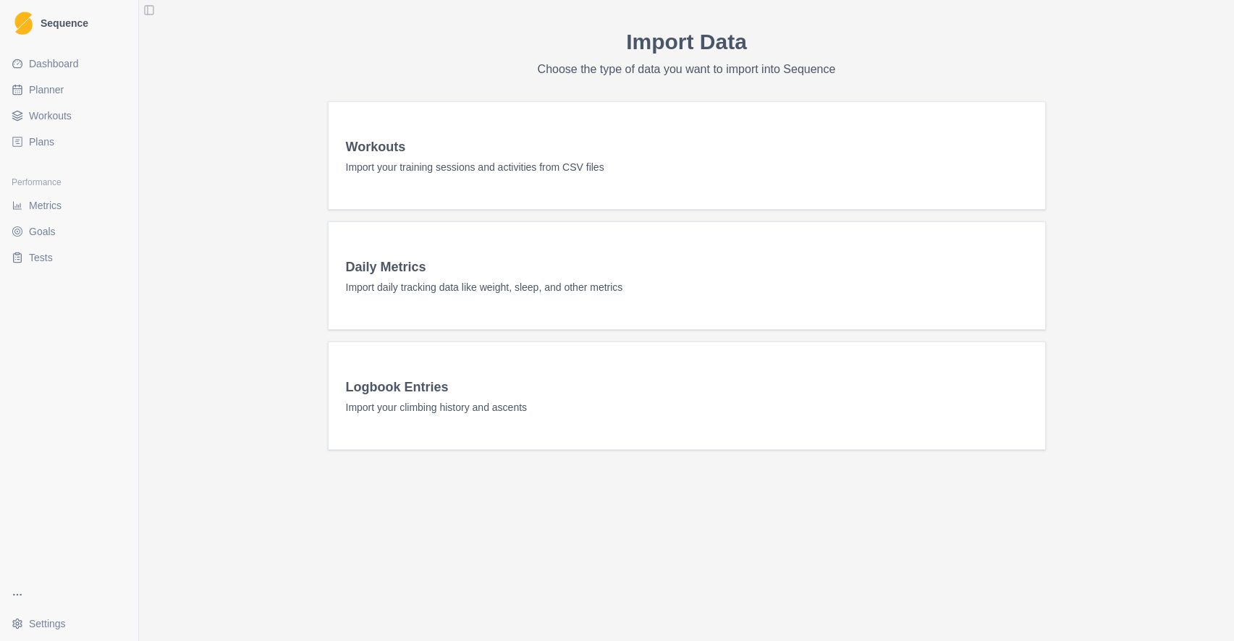
click at [529, 170] on p "Import your training sessions and activities from CSV files" at bounding box center [687, 167] width 682 height 14
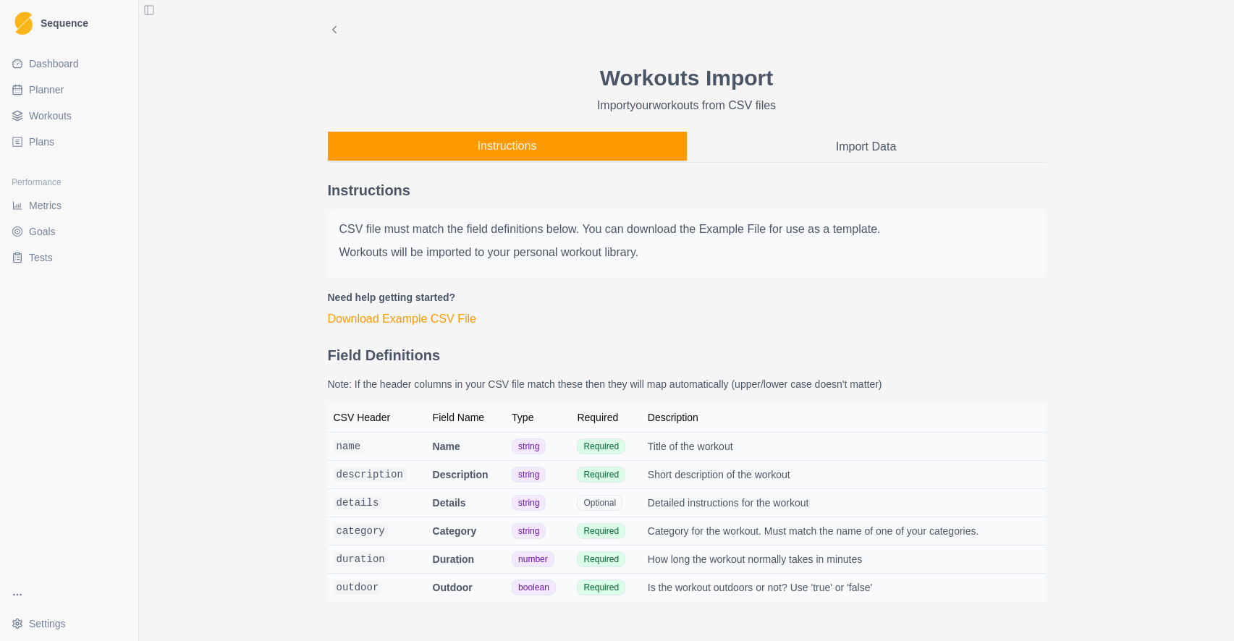
scroll to position [41, 0]
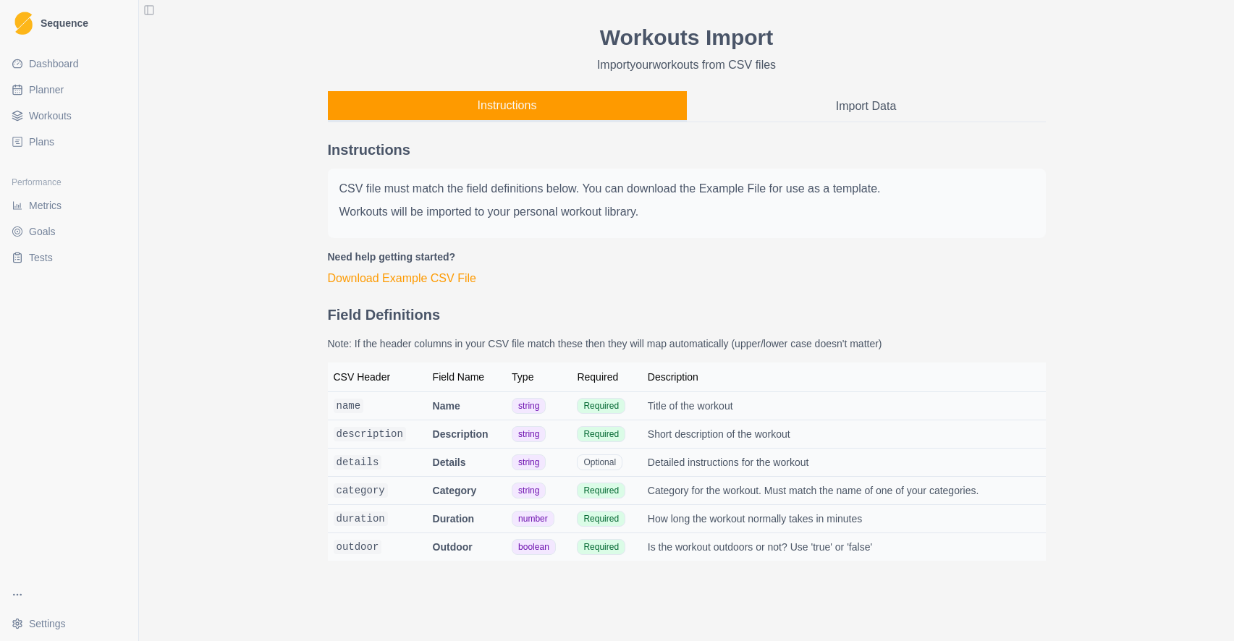
click at [444, 281] on button "Download Example CSV File" at bounding box center [402, 278] width 148 height 17
click at [40, 210] on span "Metrics" at bounding box center [45, 205] width 33 height 14
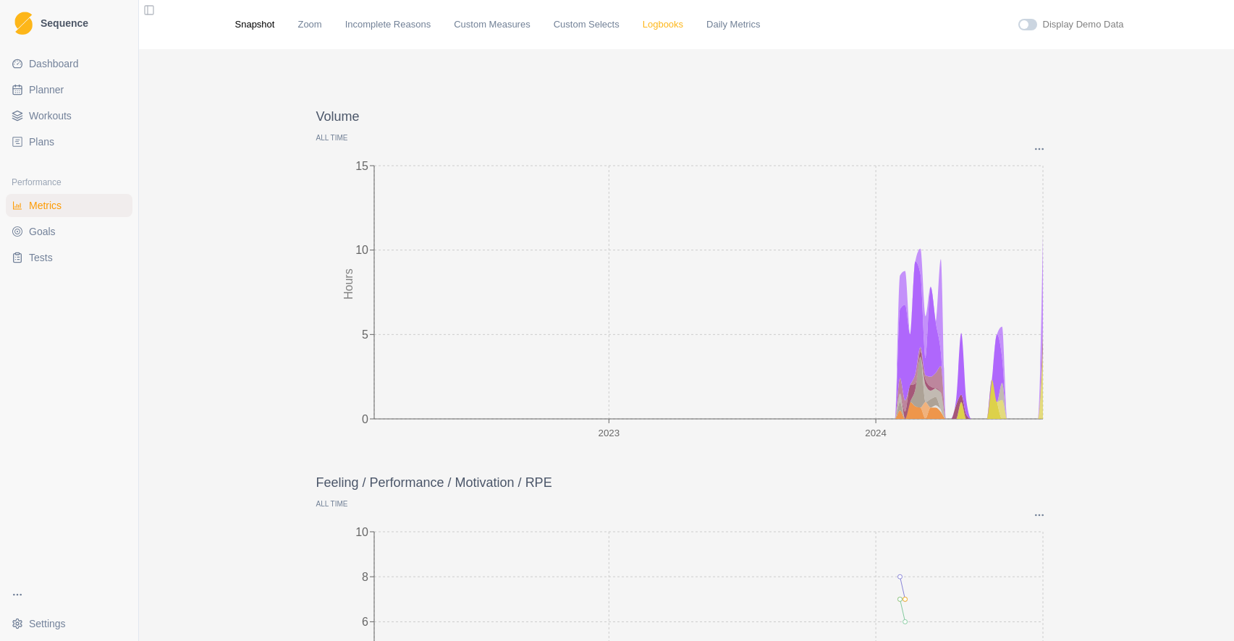
click at [676, 26] on link "Logbooks" at bounding box center [663, 24] width 41 height 14
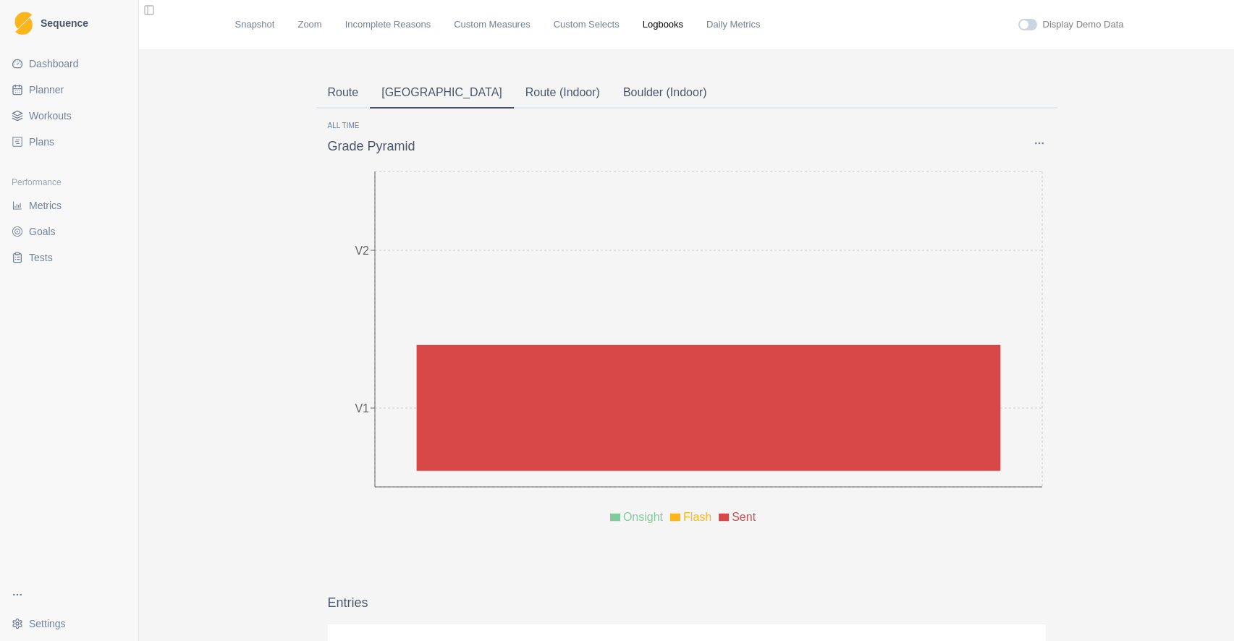
click at [344, 119] on div "All time Grade Pyramid Graph Options Show attempts Show repeats Mirrored V1 V2 …" at bounding box center [686, 639] width 741 height 1060
click at [342, 124] on p "All time" at bounding box center [687, 125] width 718 height 11
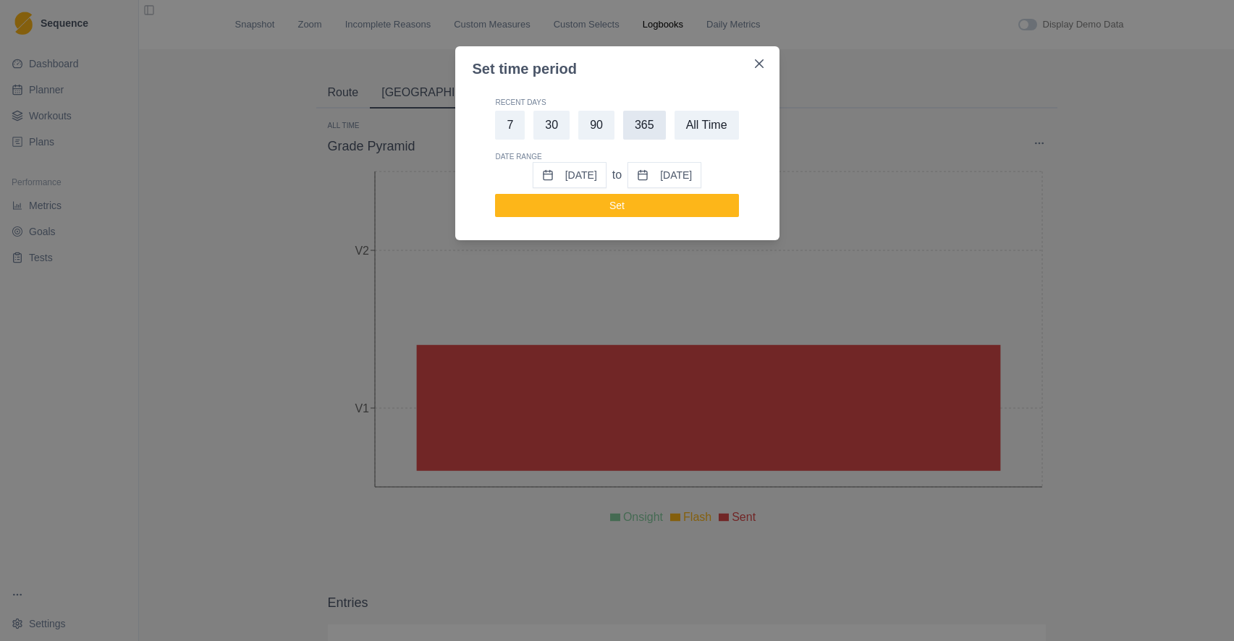
click at [636, 126] on button "365" at bounding box center [644, 125] width 43 height 29
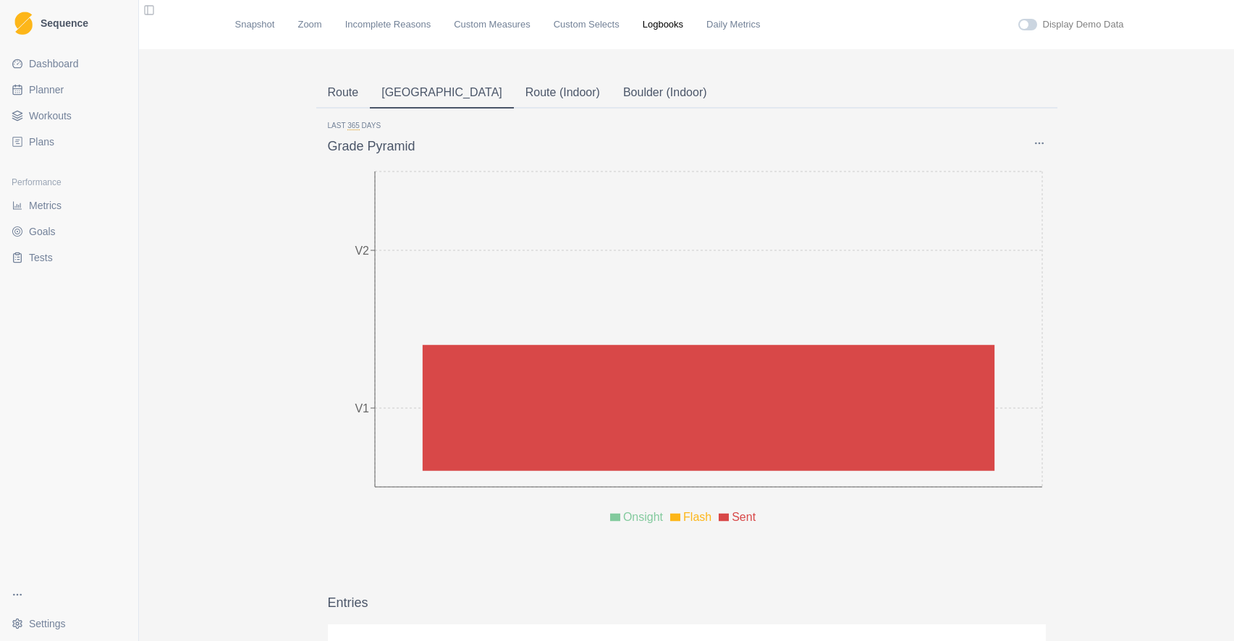
click at [514, 87] on button "Route (Indoor)" at bounding box center [563, 93] width 98 height 30
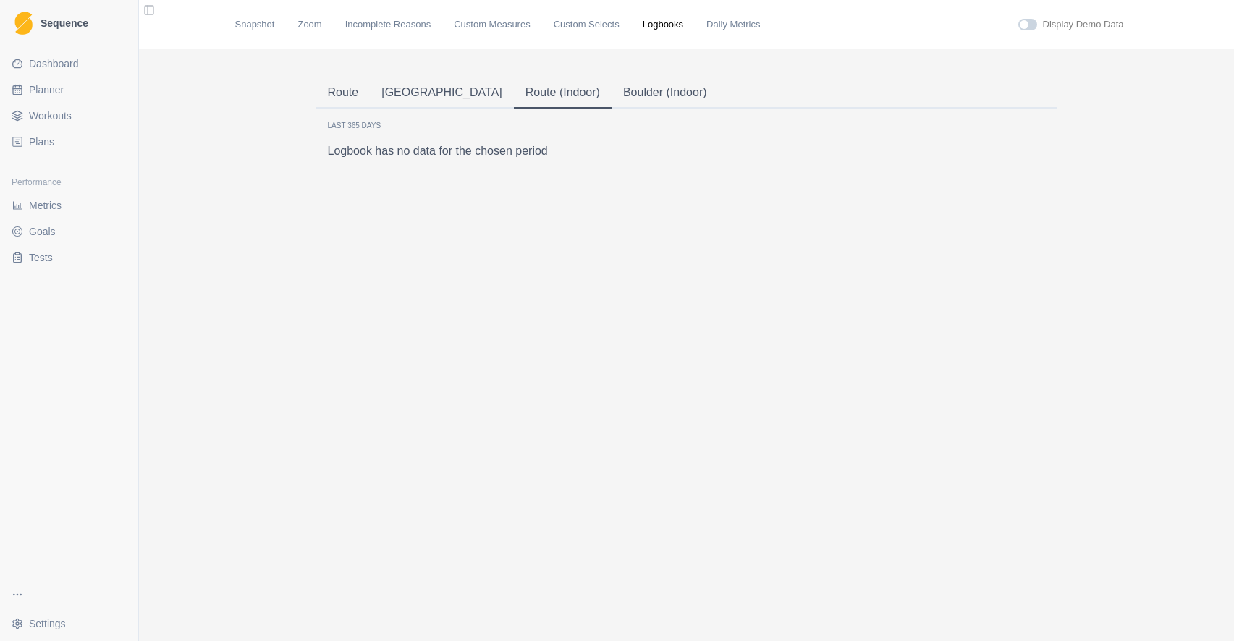
click at [611, 86] on button "Boulder (Indoor)" at bounding box center [664, 93] width 107 height 30
click at [349, 95] on button "Route" at bounding box center [343, 93] width 54 height 30
click at [386, 96] on button "[GEOGRAPHIC_DATA]" at bounding box center [442, 93] width 144 height 30
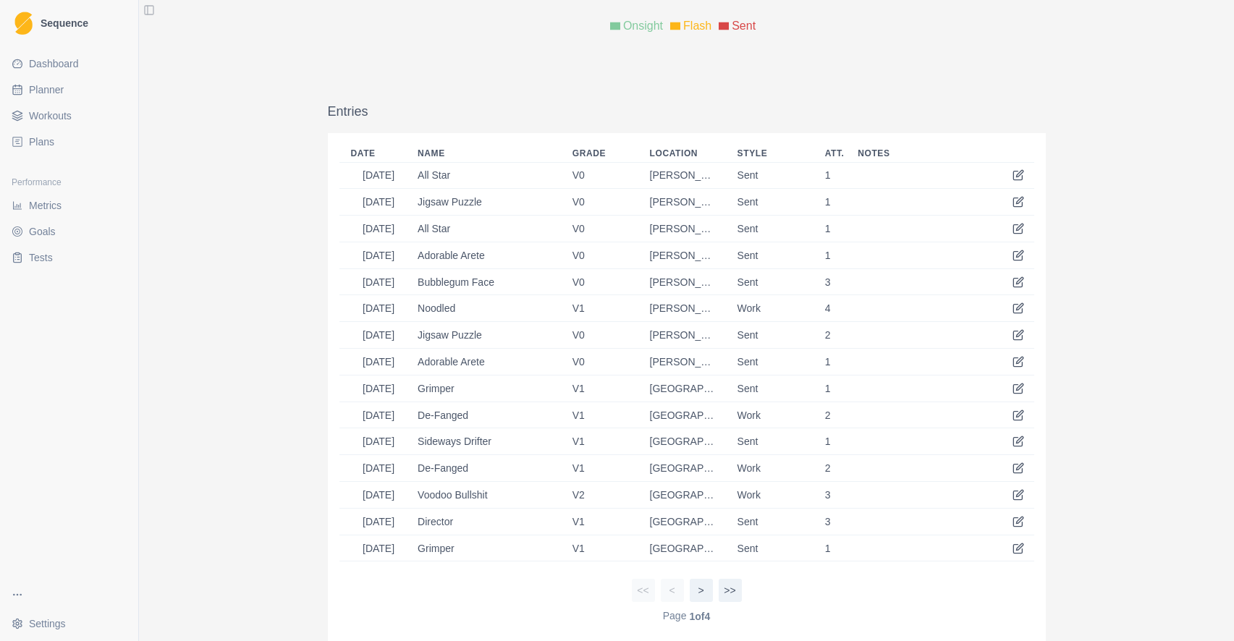
scroll to position [491, 0]
click at [703, 598] on button ">" at bounding box center [701, 591] width 23 height 23
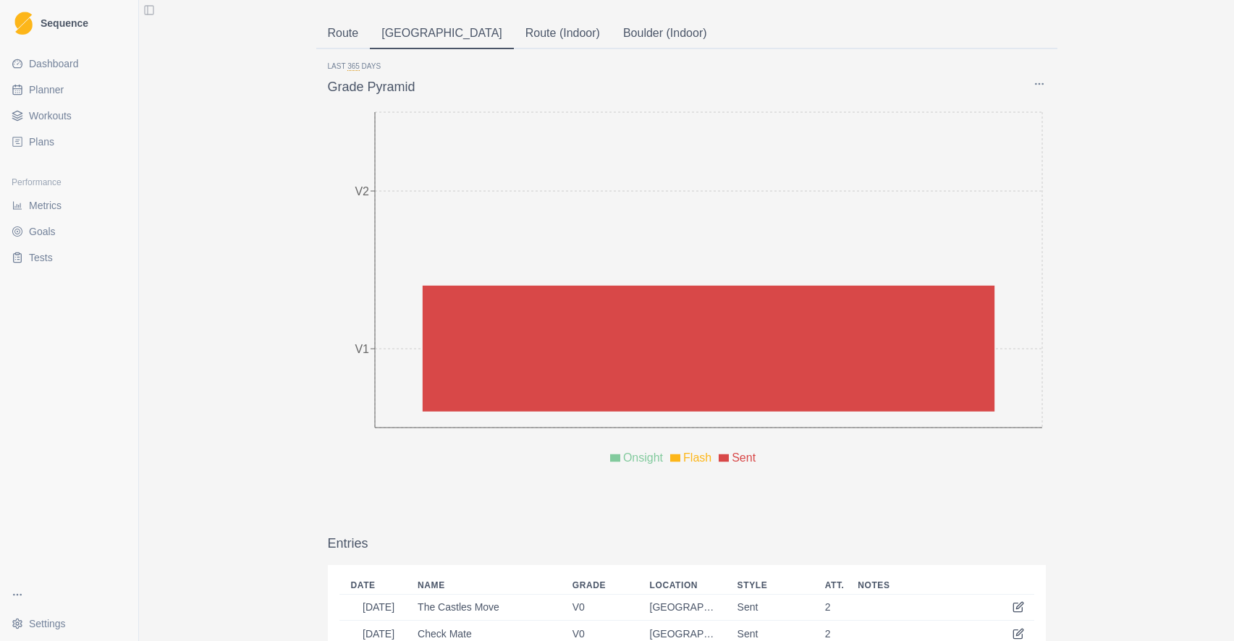
scroll to position [0, 0]
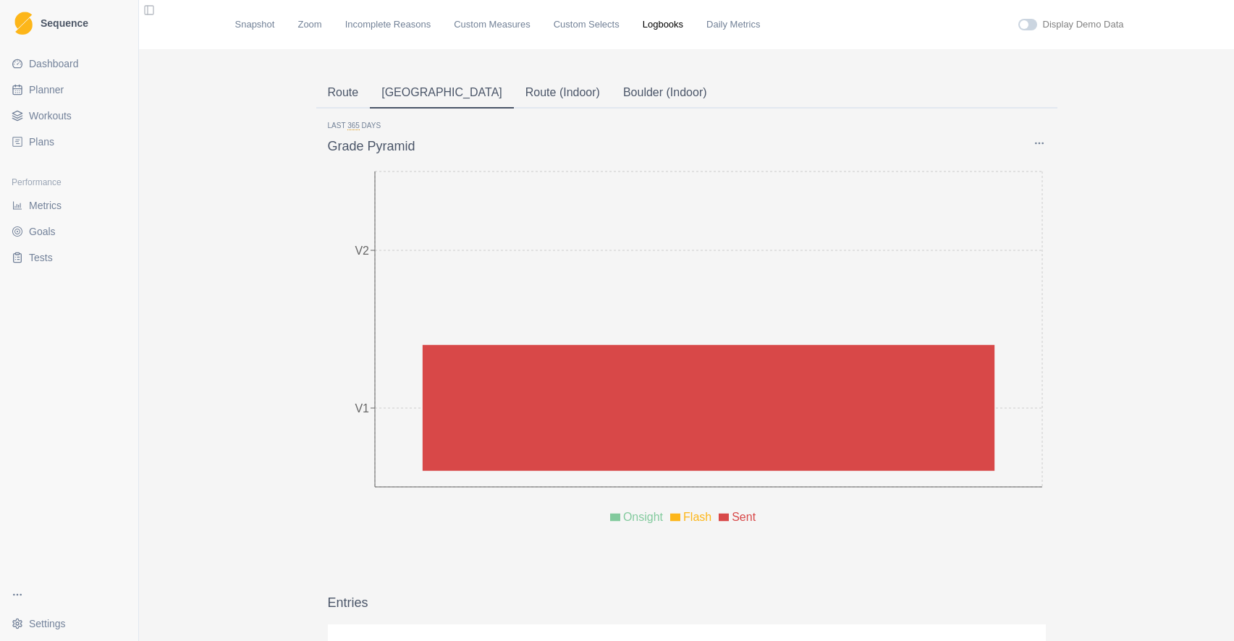
click at [25, 138] on link "Plans" at bounding box center [69, 141] width 127 height 23
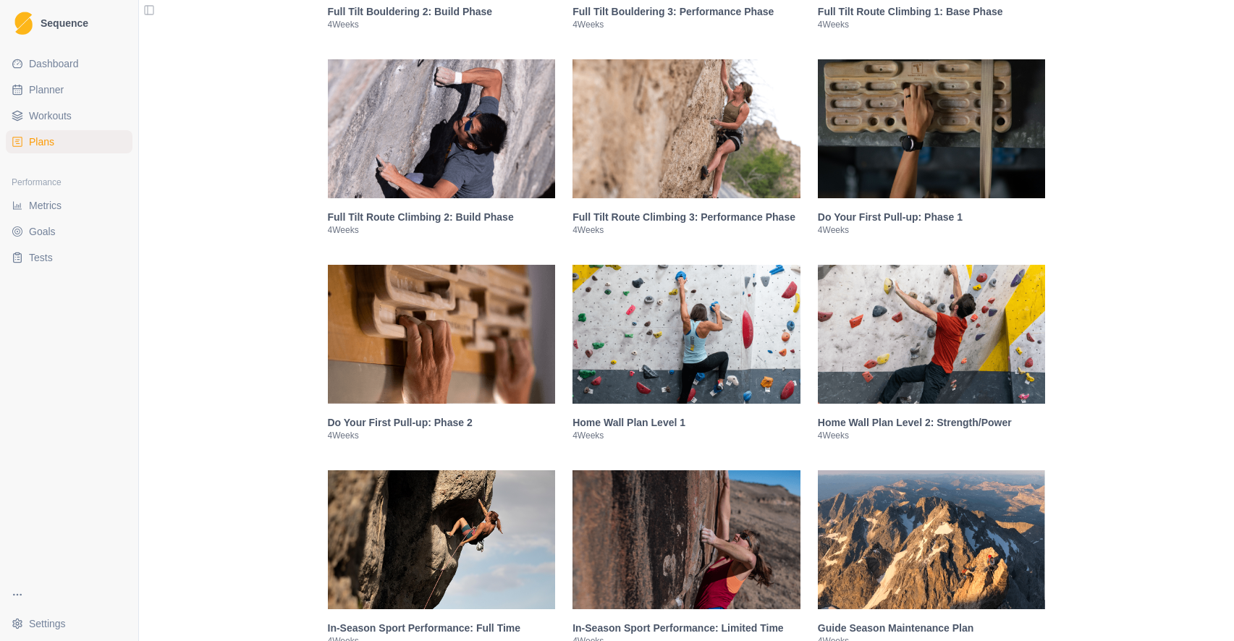
scroll to position [1484, 0]
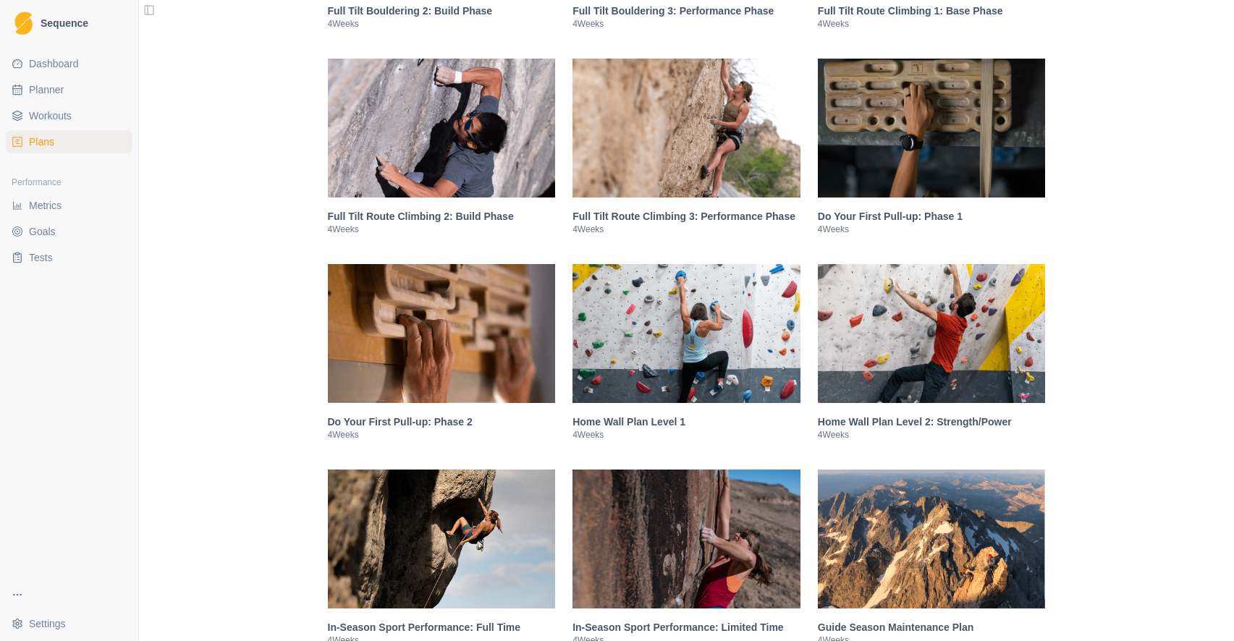
click at [674, 357] on img at bounding box center [686, 333] width 228 height 139
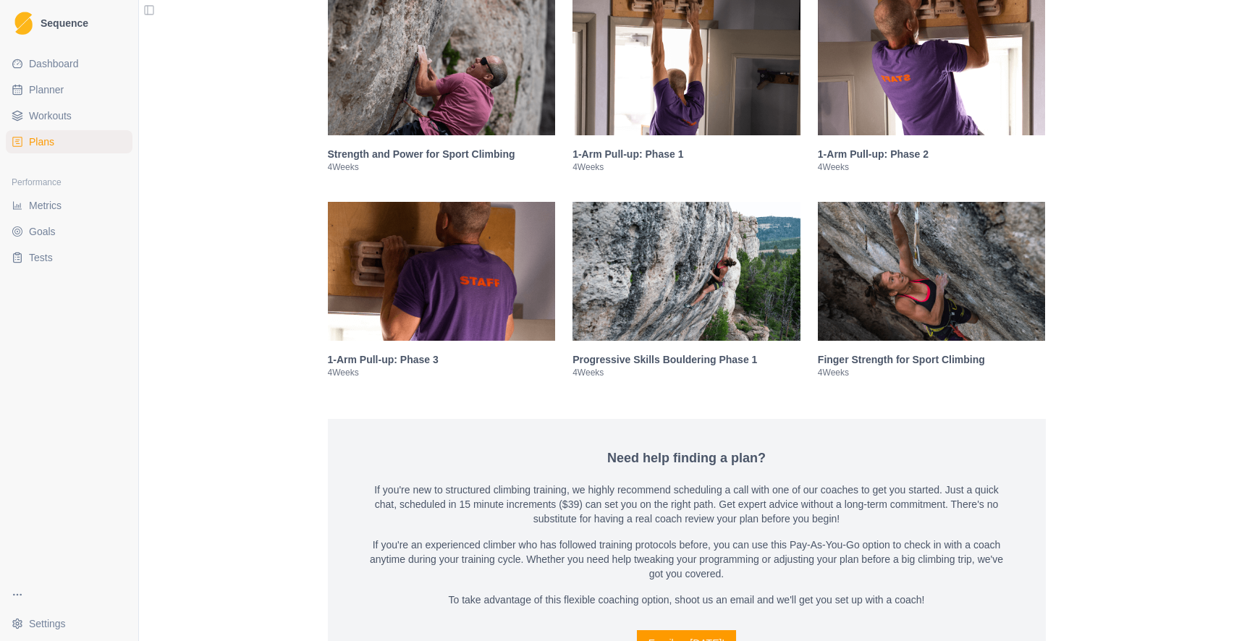
scroll to position [3589, 0]
